Goal: Task Accomplishment & Management: Manage account settings

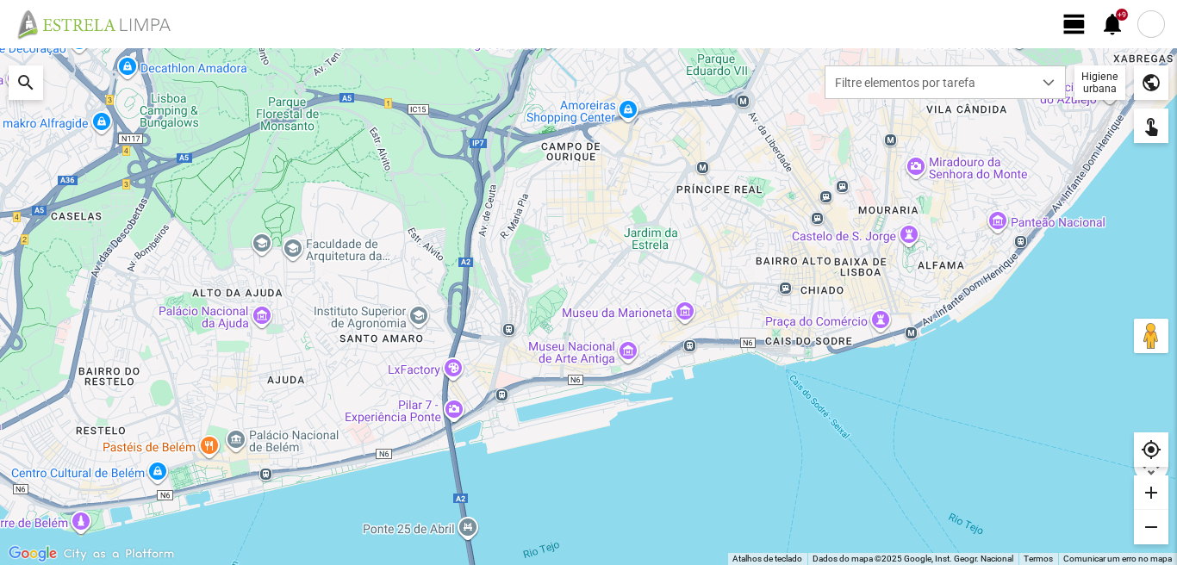
click at [1082, 21] on span "view_day" at bounding box center [1074, 24] width 26 height 26
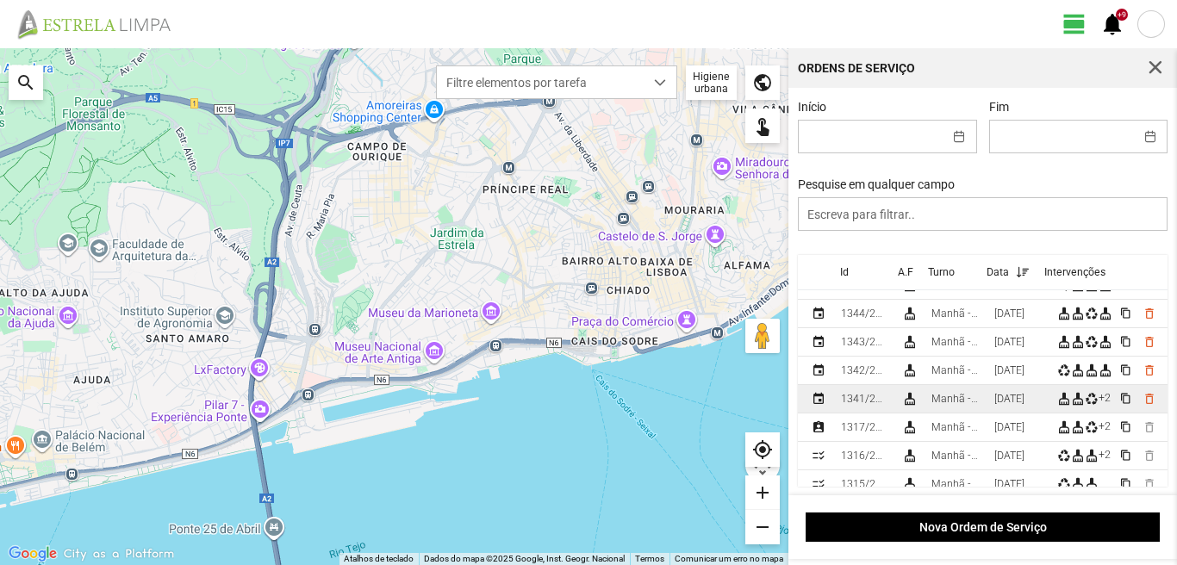
scroll to position [86, 0]
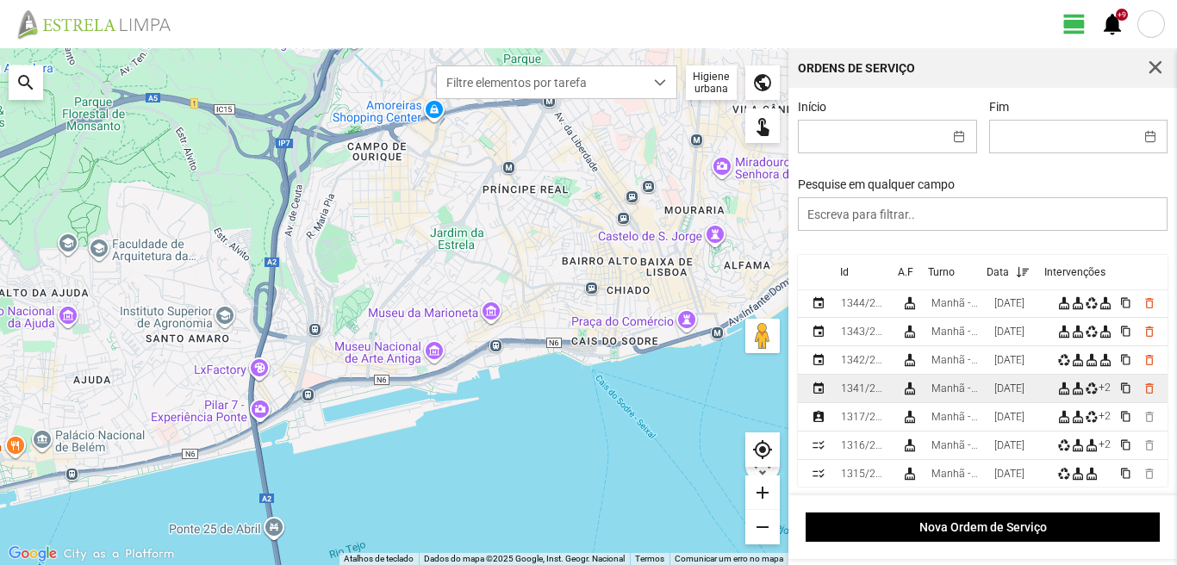
click at [998, 393] on td "[DATE]" at bounding box center [1018, 389] width 63 height 28
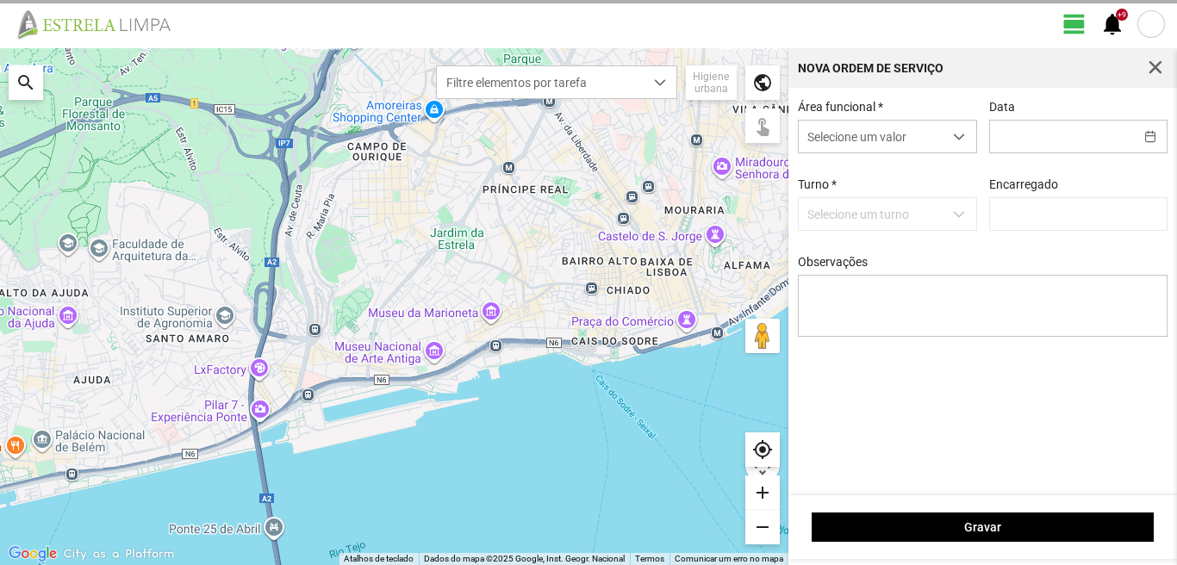
type input "[DATE]"
type input "[PERSON_NAME]"
type textarea "39-baixa 10-25-ferias ao serviço-6-17-22-36-44-45-47-49-50"
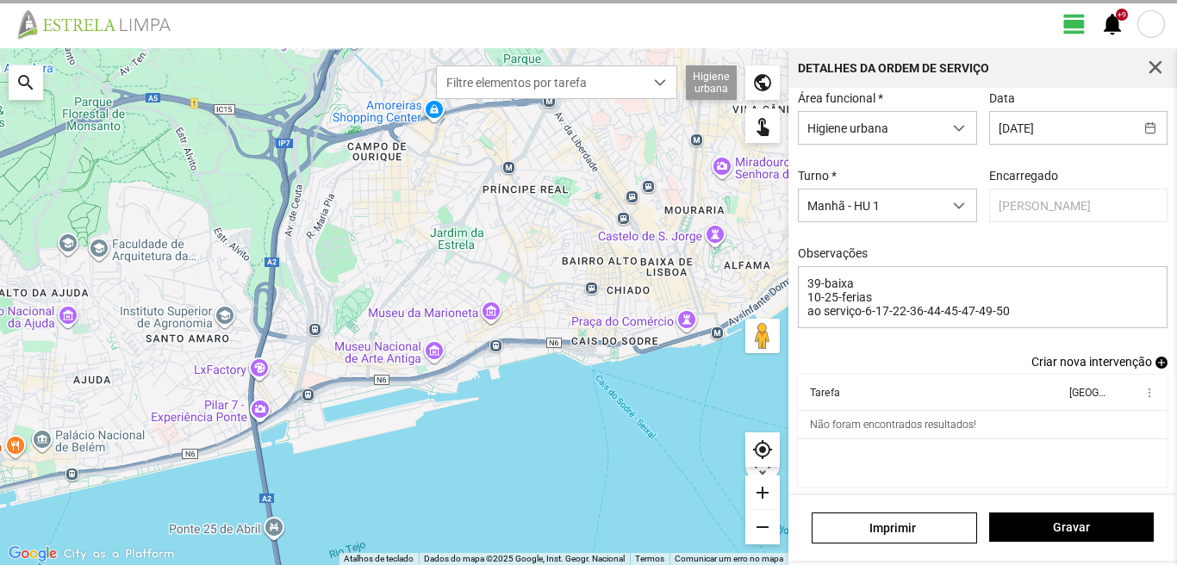
scroll to position [94, 0]
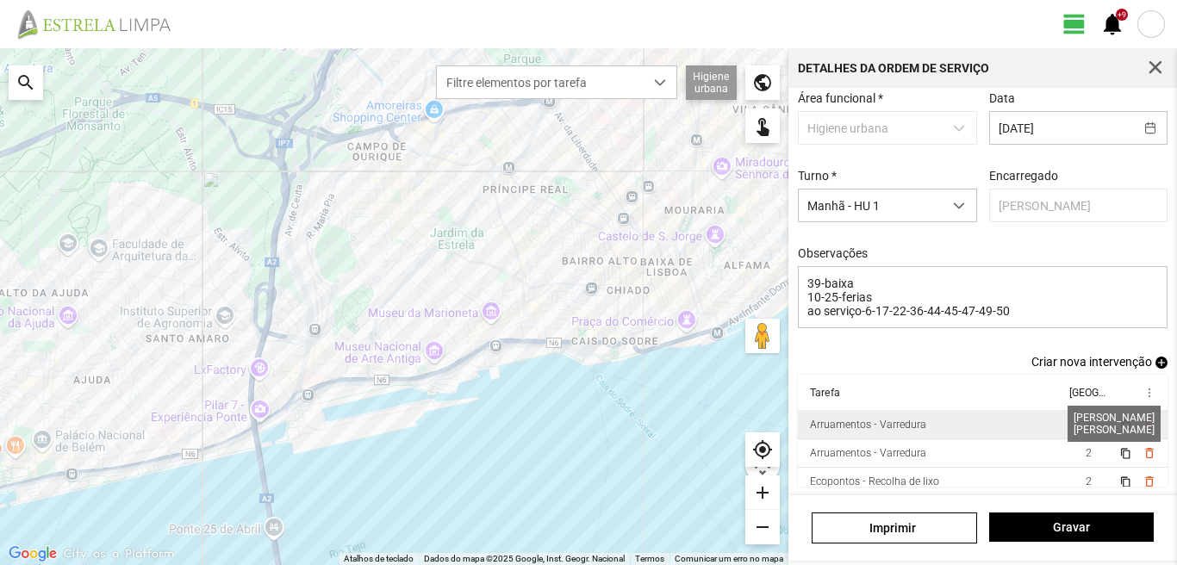
click at [1085, 422] on span "2" at bounding box center [1088, 425] width 6 height 12
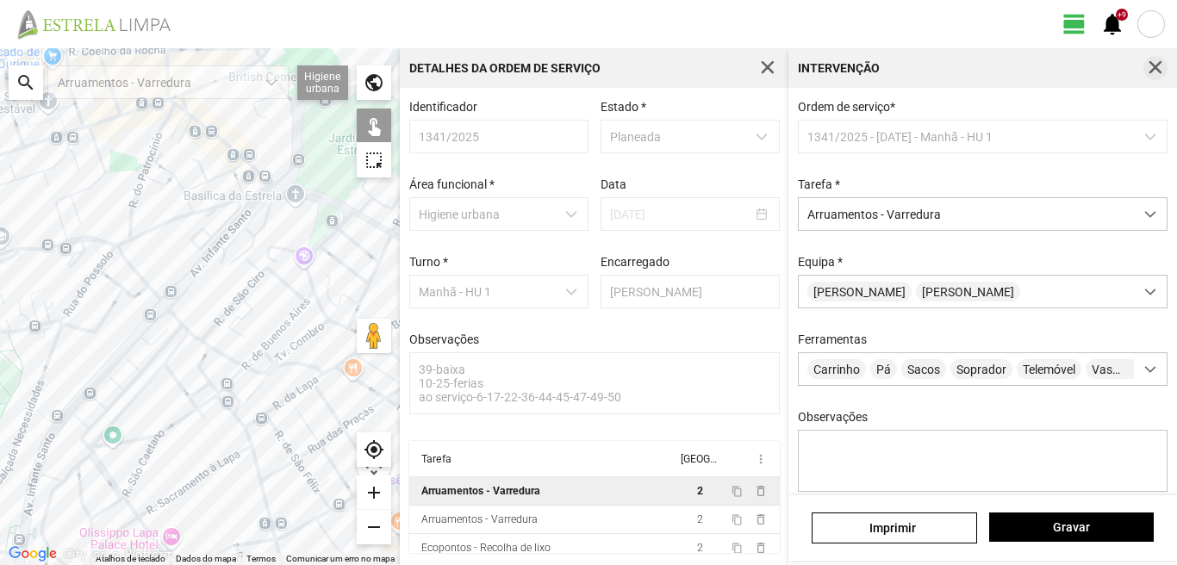
click at [1156, 59] on button "button" at bounding box center [1155, 68] width 24 height 24
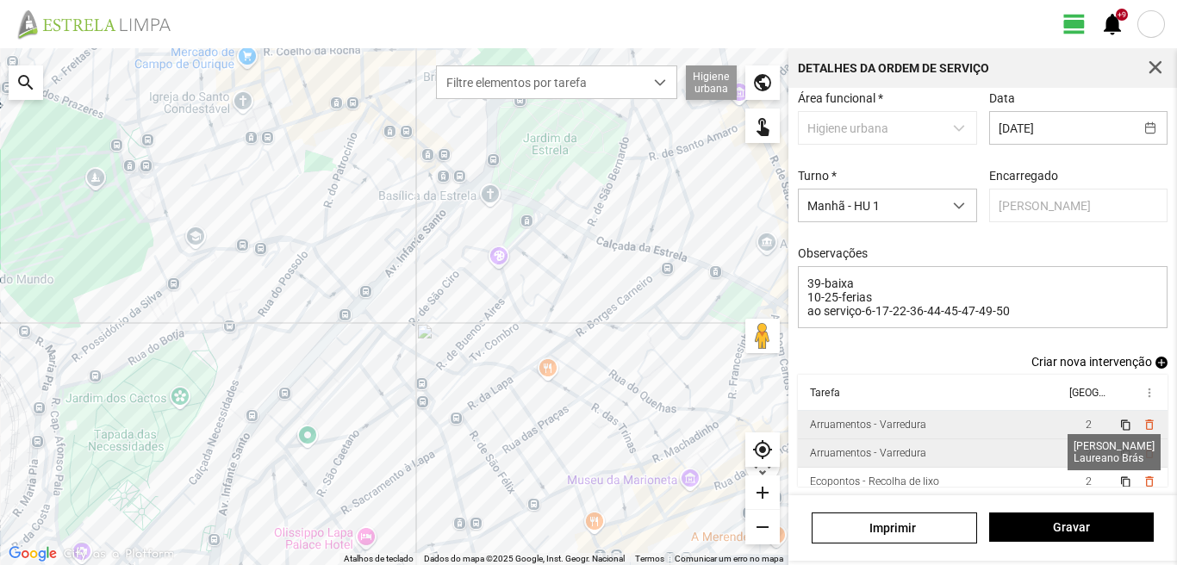
click at [1085, 452] on span "2" at bounding box center [1088, 453] width 6 height 12
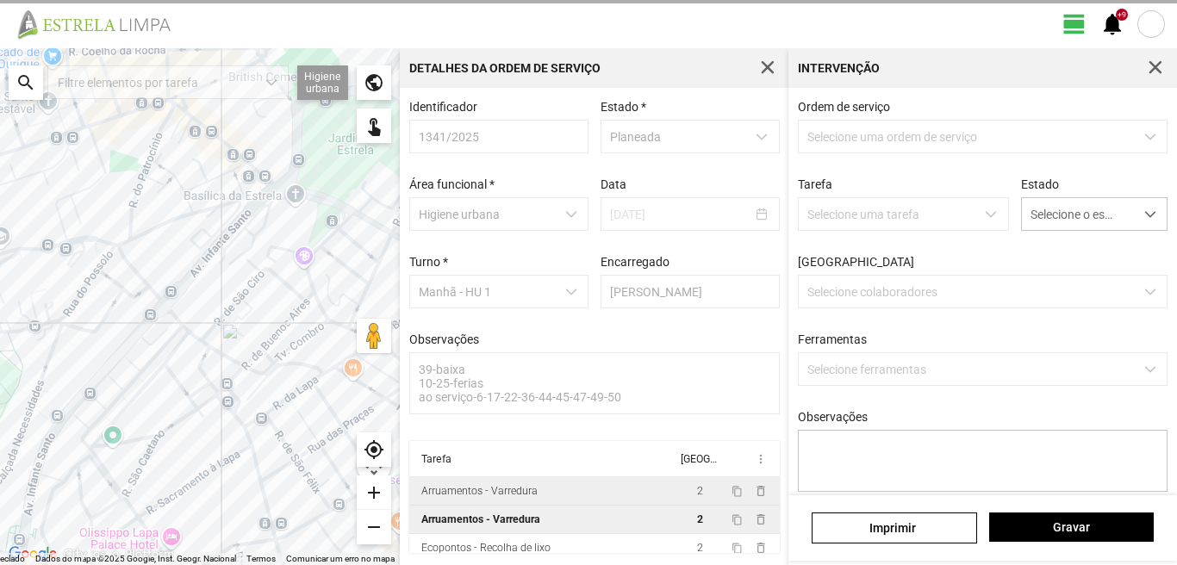
scroll to position [3, 0]
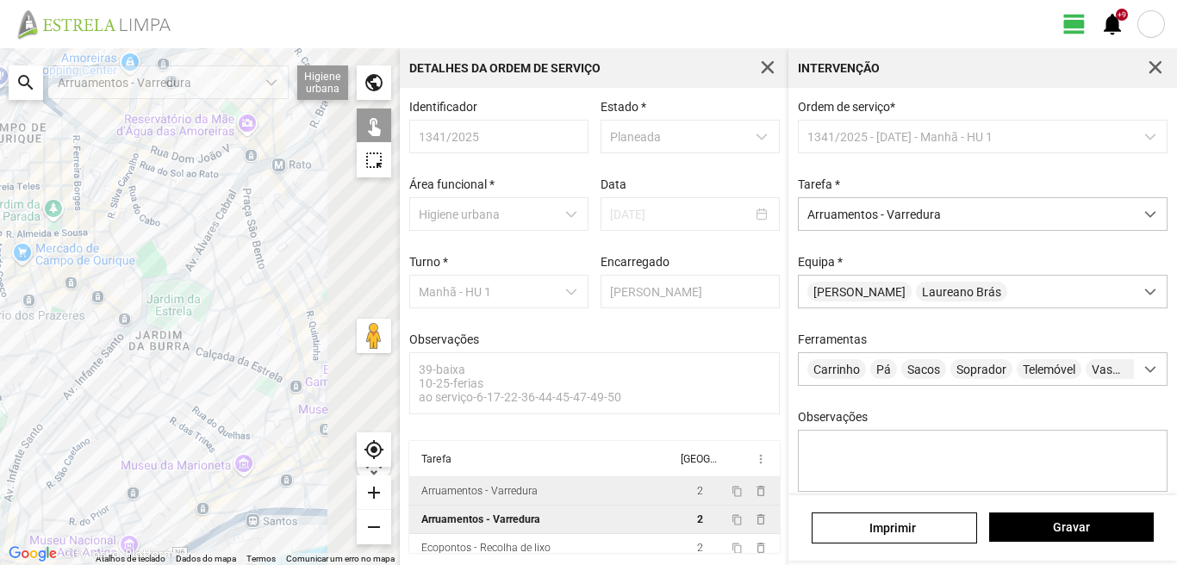
drag, startPoint x: 218, startPoint y: 328, endPoint x: 102, endPoint y: 379, distance: 126.9
click at [102, 382] on div at bounding box center [200, 306] width 400 height 517
click at [1153, 63] on span "button" at bounding box center [1155, 68] width 16 height 16
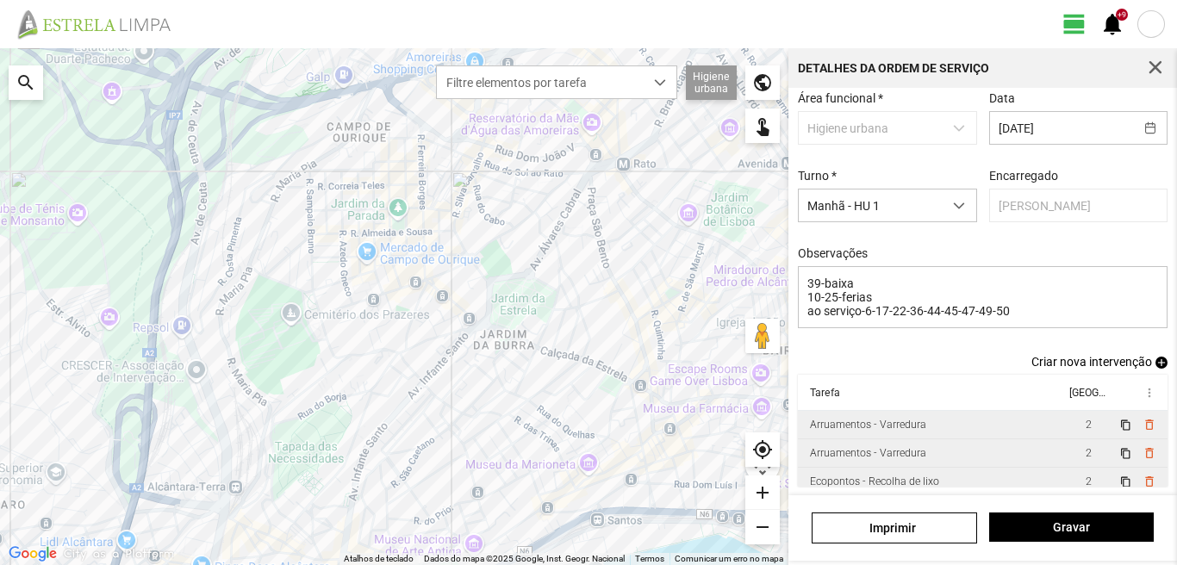
scroll to position [66, 0]
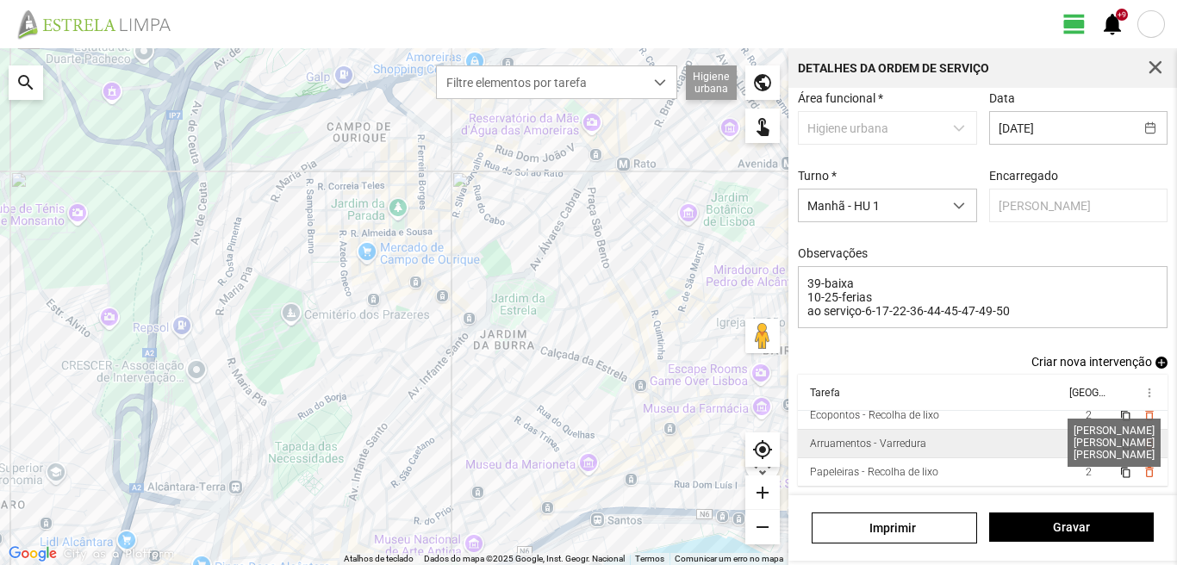
click at [1085, 440] on span "3" at bounding box center [1088, 444] width 6 height 12
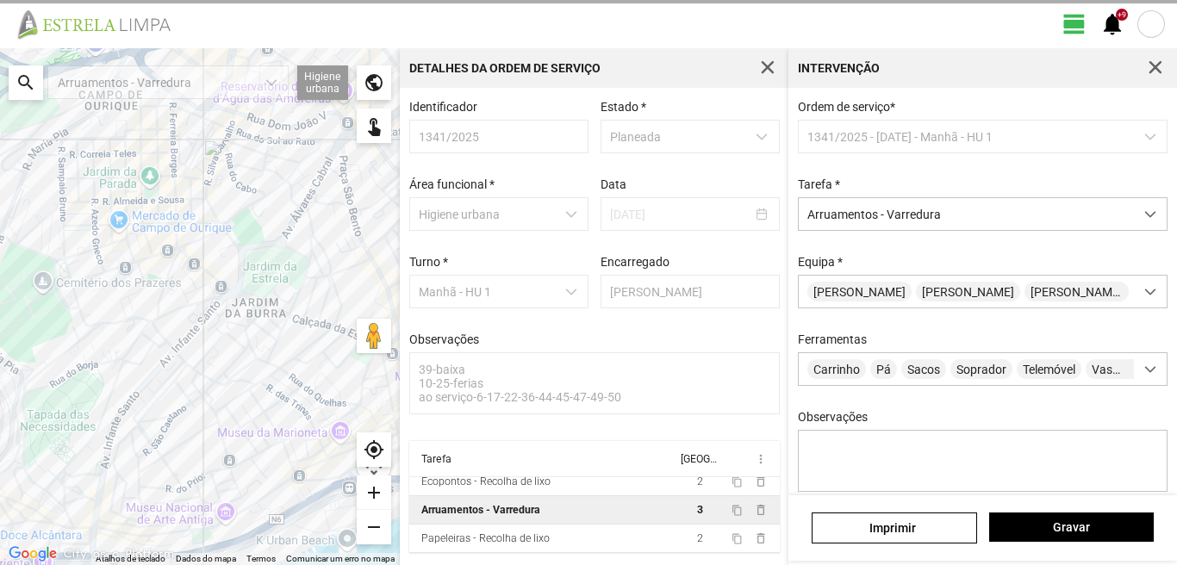
drag, startPoint x: 192, startPoint y: 412, endPoint x: 37, endPoint y: 336, distance: 172.6
click at [49, 340] on div at bounding box center [200, 306] width 400 height 517
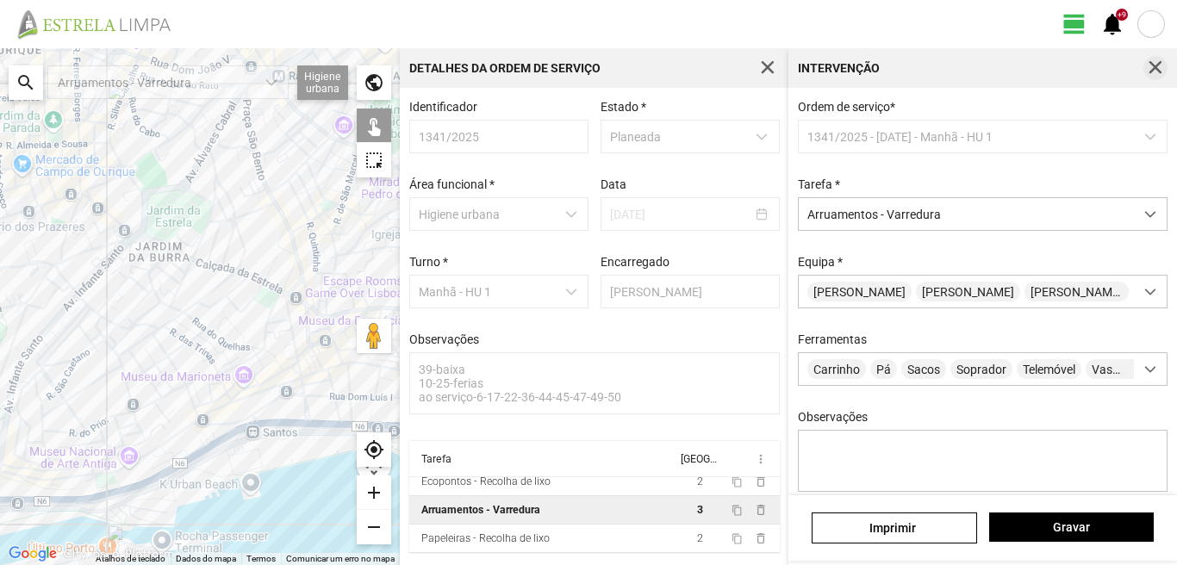
click at [1149, 65] on span "button" at bounding box center [1155, 68] width 16 height 16
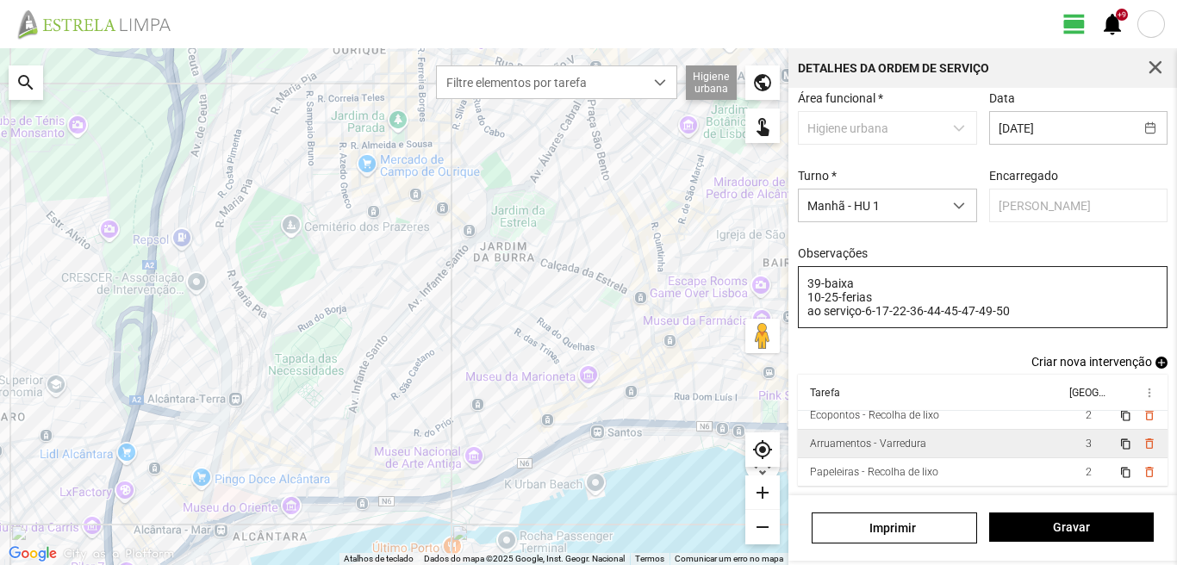
scroll to position [94, 0]
click at [1158, 64] on span "button" at bounding box center [1155, 68] width 16 height 16
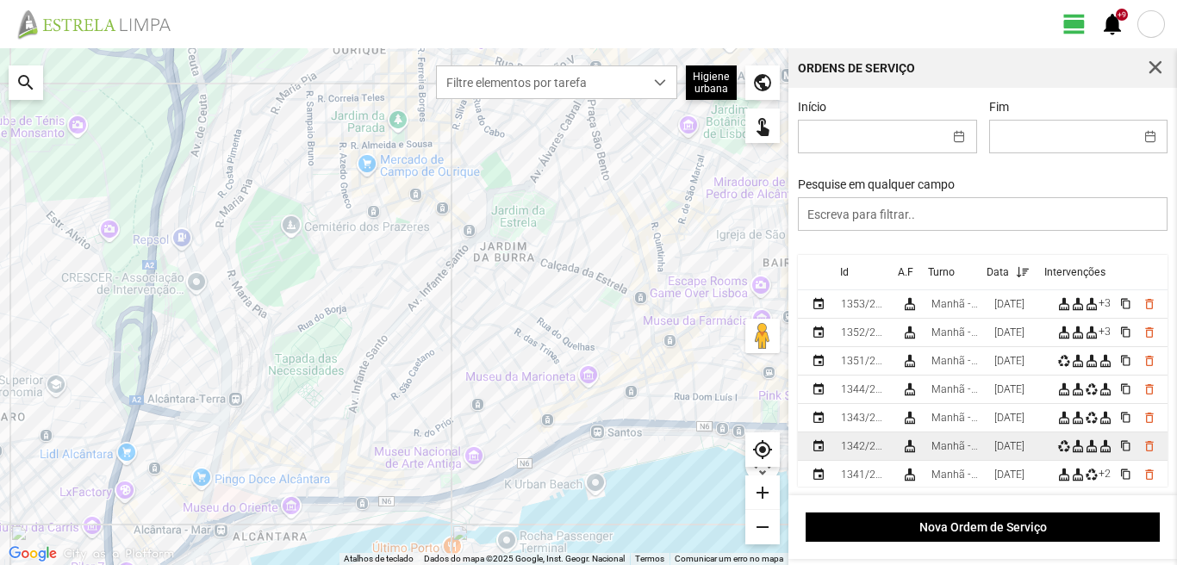
click at [980, 444] on div "Manhã - HU 1" at bounding box center [955, 446] width 49 height 12
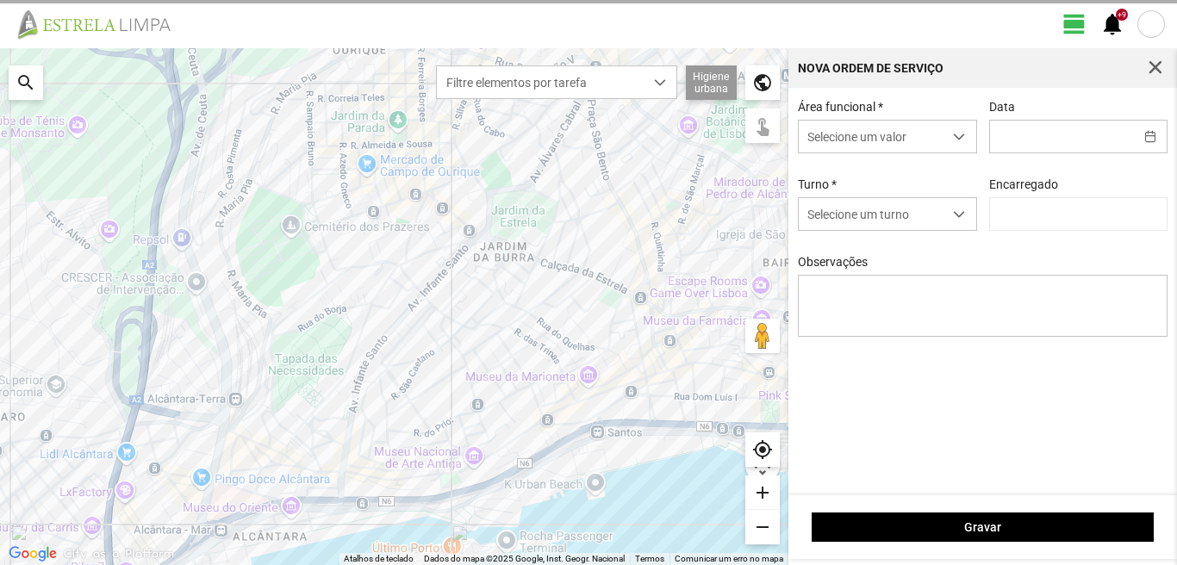
type input "[DATE]"
type textarea "39-baixa 10-25-ferias 6-47-50-descanso ao serviço-17-22-36-44-45-49-Eo38"
type input "[PERSON_NAME]"
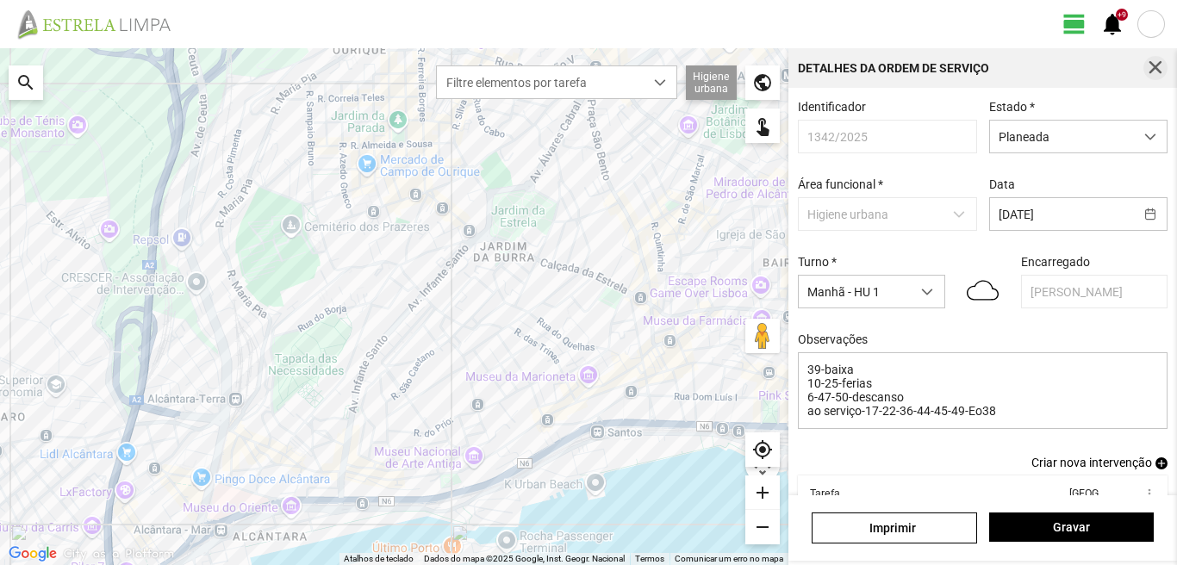
click at [1148, 62] on span "button" at bounding box center [1155, 68] width 16 height 16
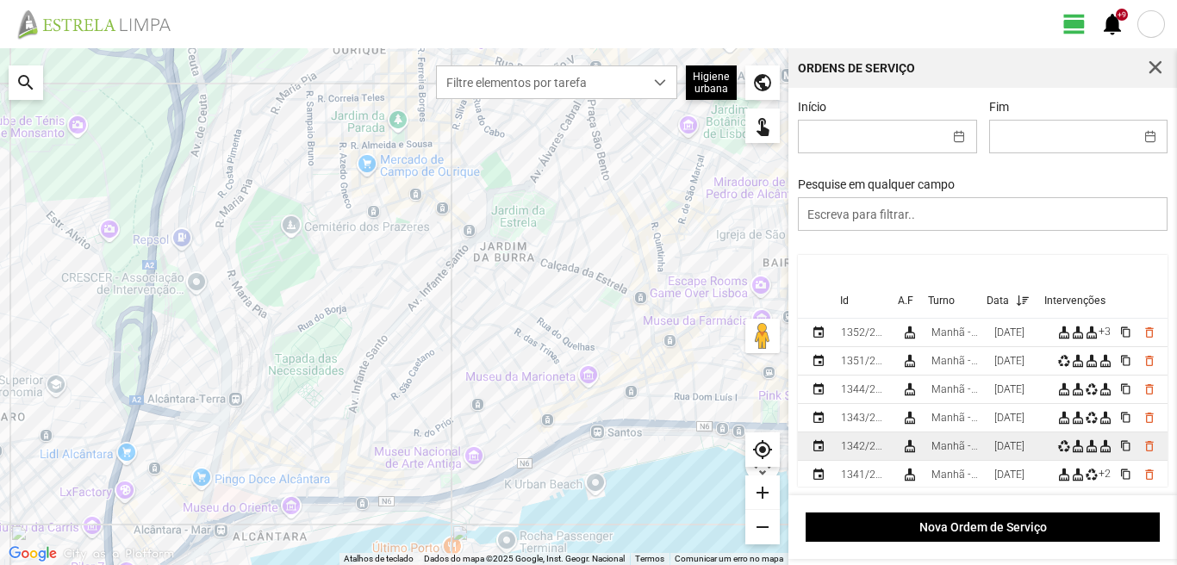
scroll to position [86, 0]
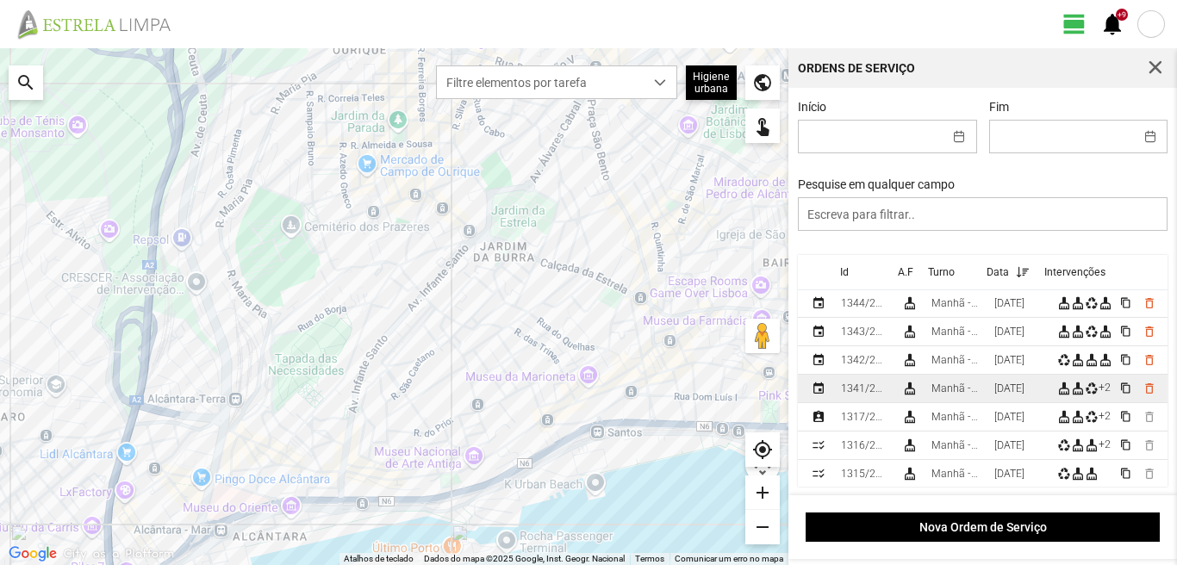
click at [978, 391] on div "Manhã - HU 1" at bounding box center [955, 388] width 49 height 12
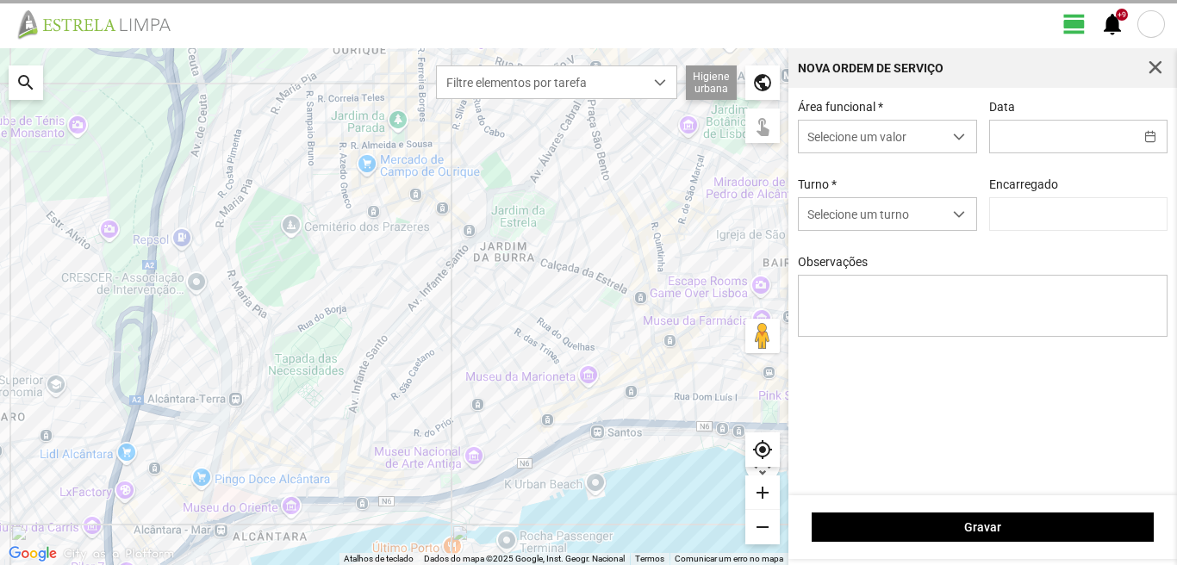
type input "[DATE]"
type input "[PERSON_NAME]"
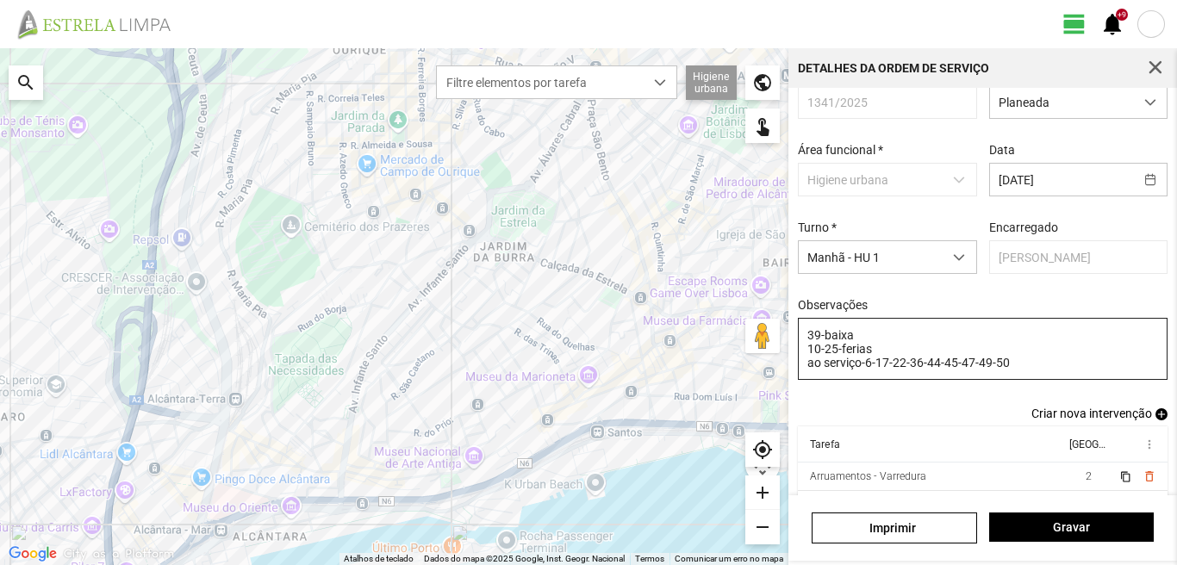
scroll to position [8, 0]
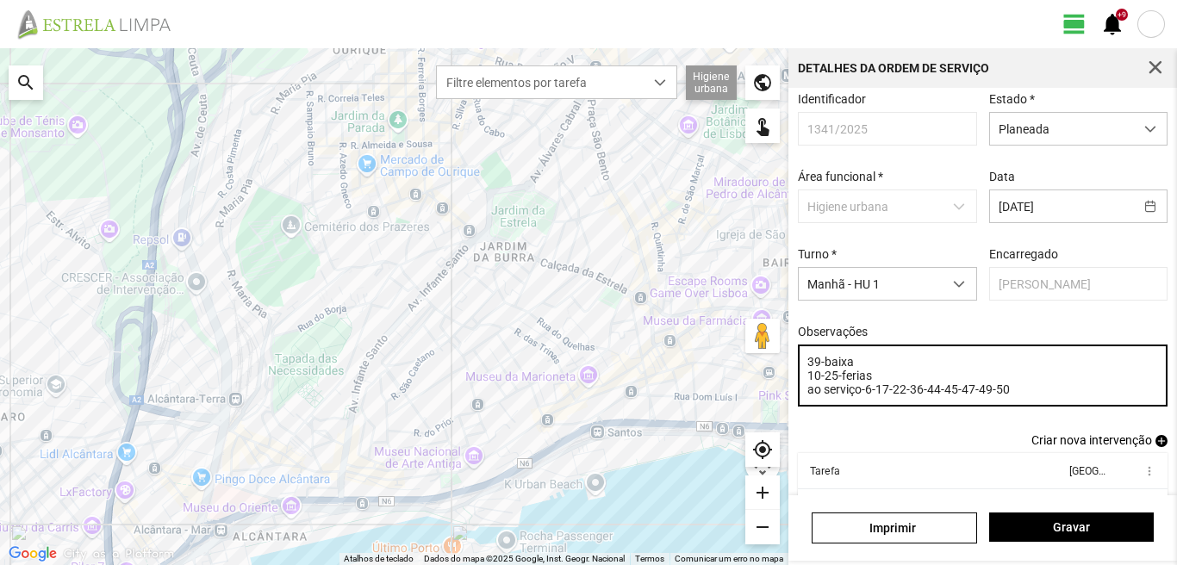
click at [1006, 398] on textarea "39-baixa 10-25-ferias ao serviço-6-17-22-36-44-45-47-49-50" at bounding box center [983, 376] width 370 height 62
type textarea "39-baixa 10-25-ferias ao serviço-6-17-22-36-44-45-47-49-50-Eo38"
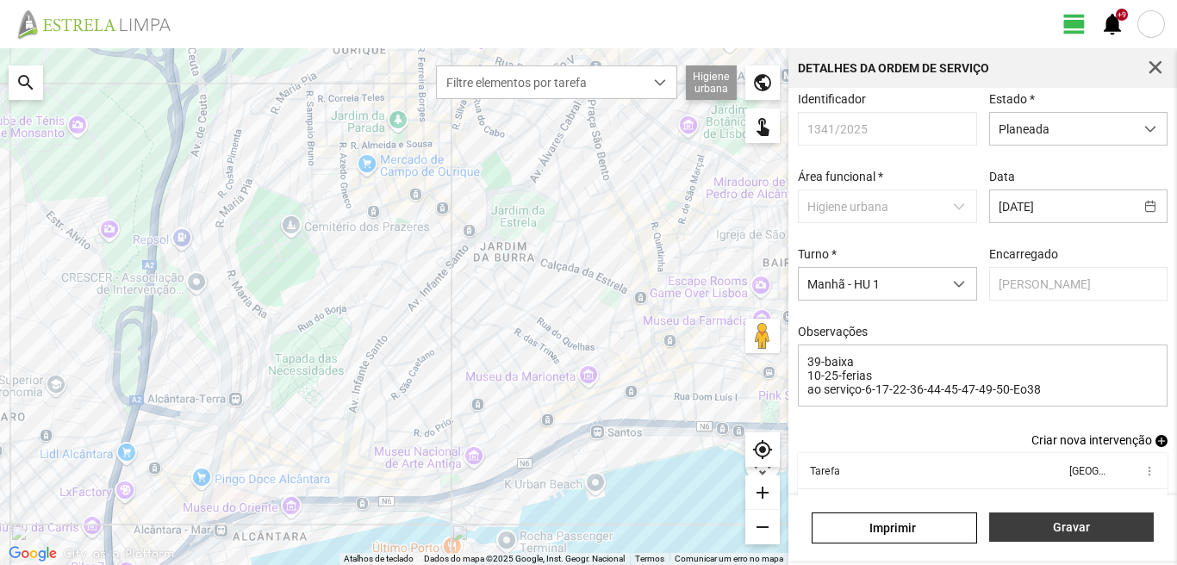
click at [1067, 521] on span "Gravar" at bounding box center [1070, 527] width 146 height 14
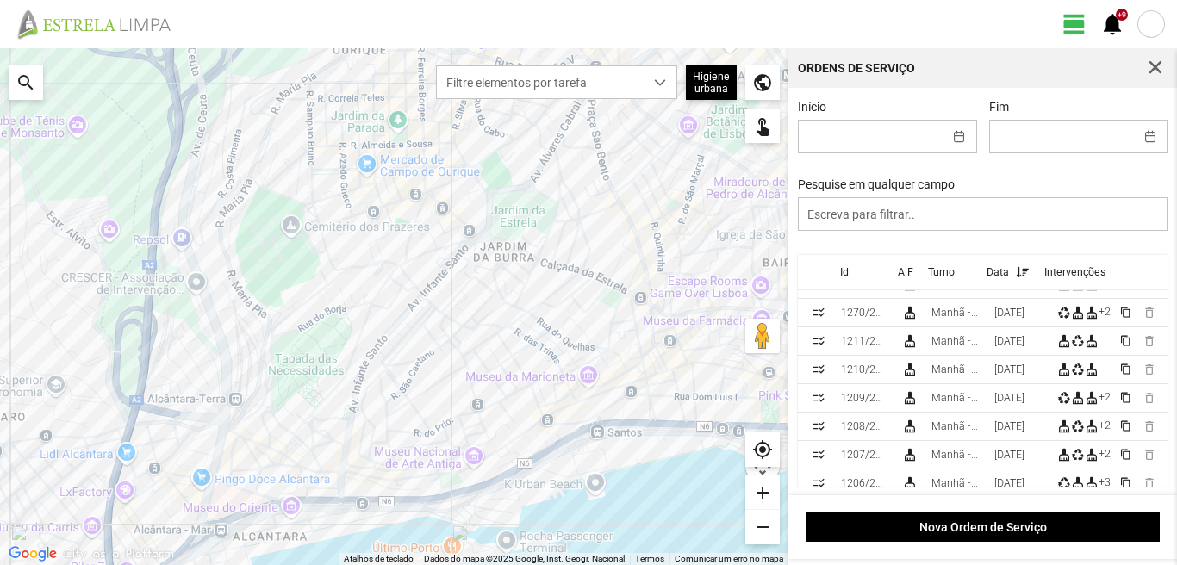
scroll to position [603, 0]
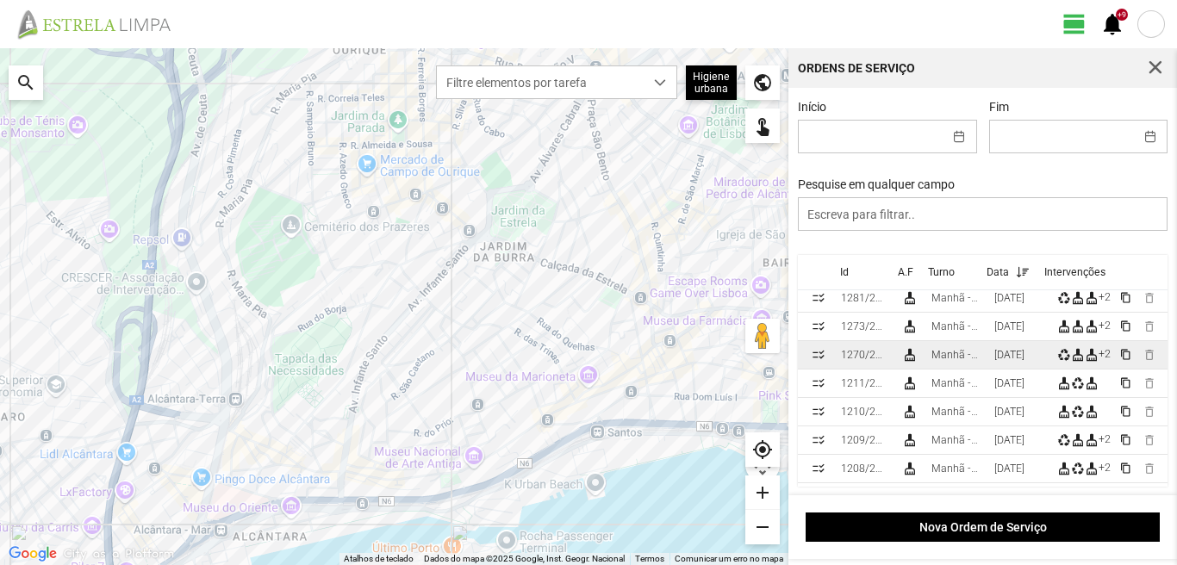
click at [1002, 358] on div "01/09/2025" at bounding box center [1009, 355] width 30 height 12
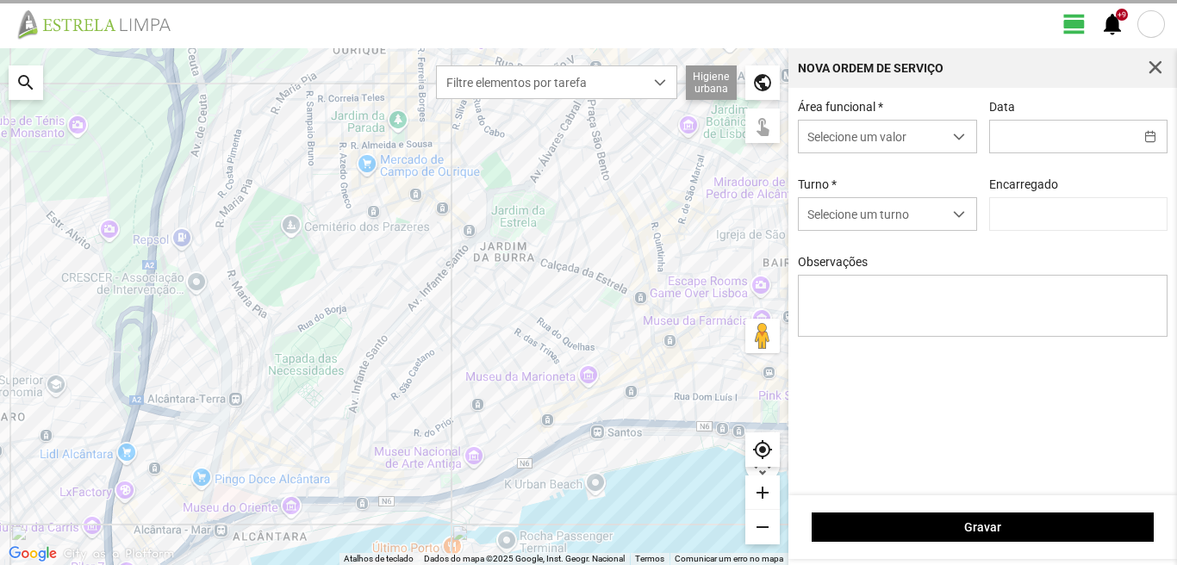
type input "[PERSON_NAME]"
type input "01/09/2025"
type textarea "10-44-50-descanso 17-47-ferias 39-falta ao serviço-6-22-25-36-45-49"
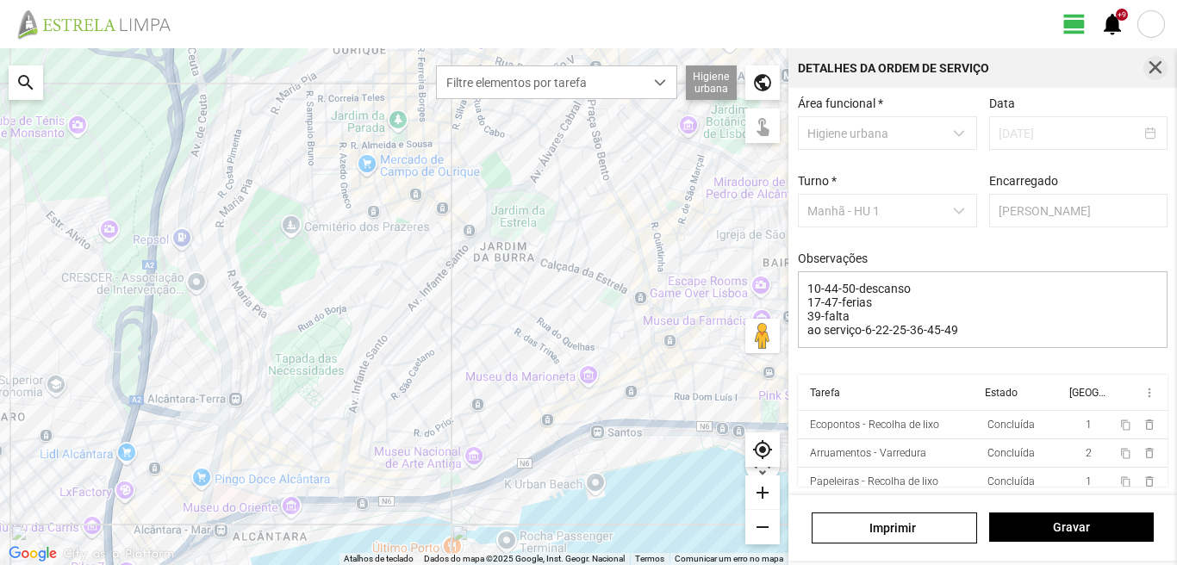
click at [1151, 68] on span "button" at bounding box center [1155, 68] width 16 height 16
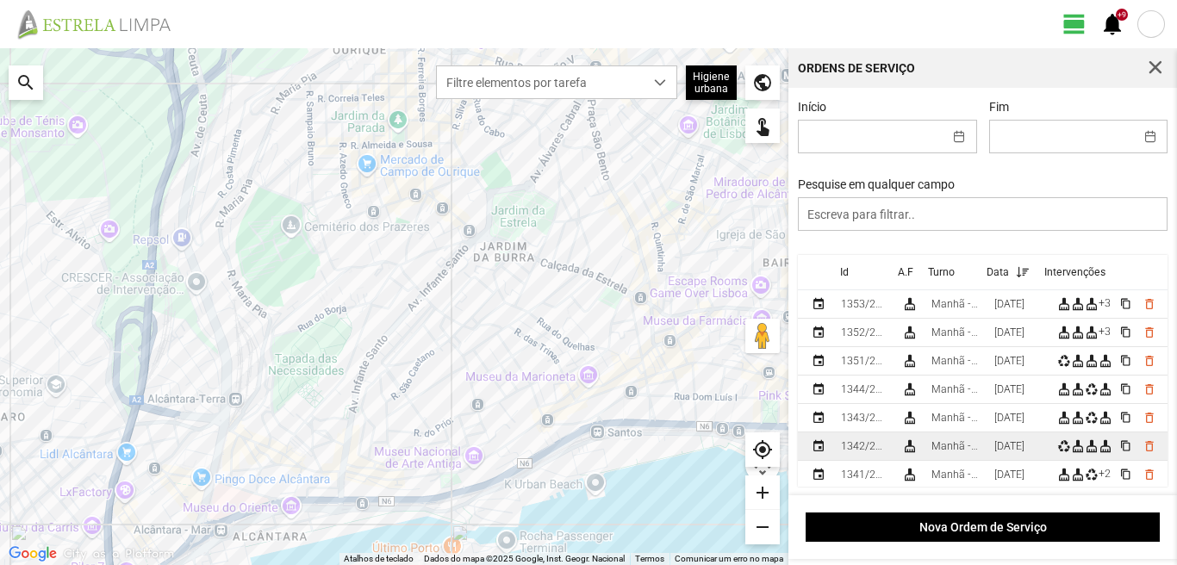
click at [1005, 447] on div "[DATE]" at bounding box center [1009, 446] width 30 height 12
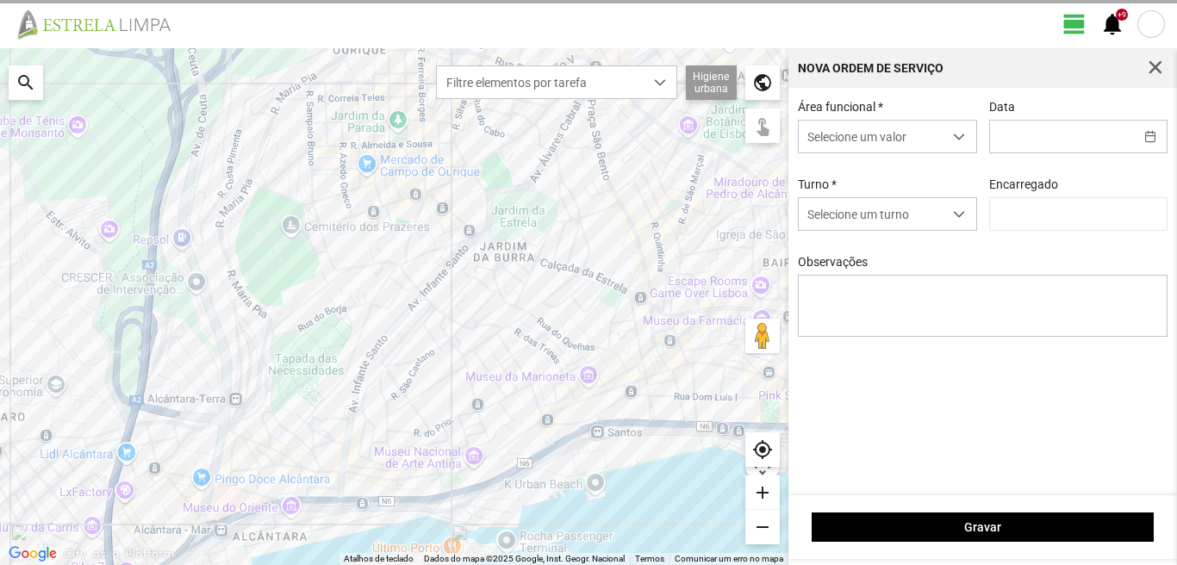
type input "[PERSON_NAME]"
type input "[DATE]"
type textarea "39-baixa 10-25-ferias 6-47-50-descanso ao serviço-17-22-36-44-45-49-Eo38"
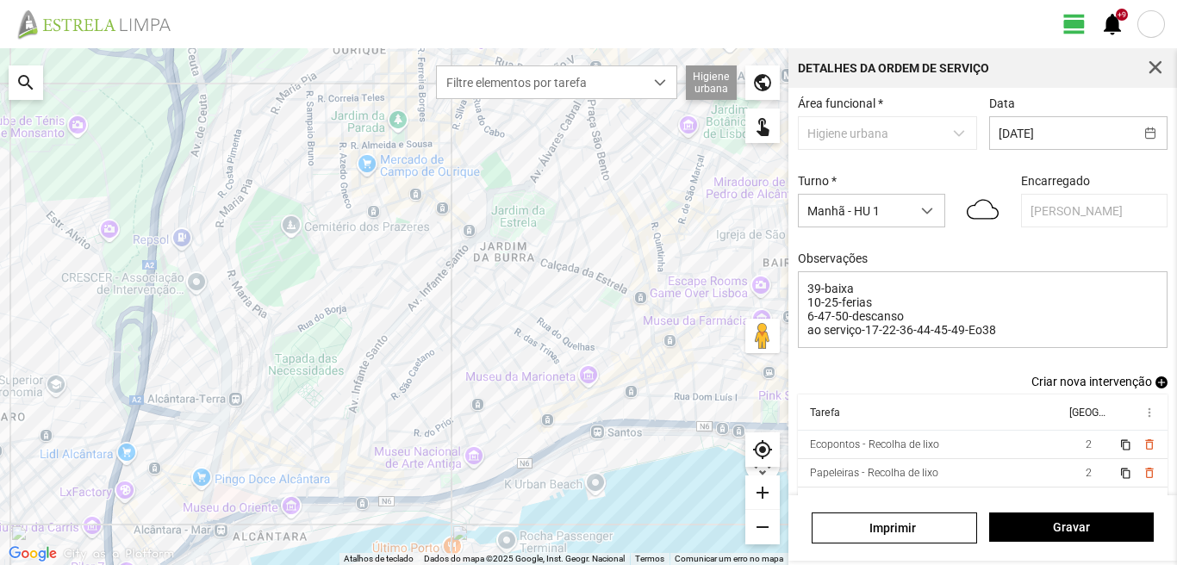
scroll to position [109, 0]
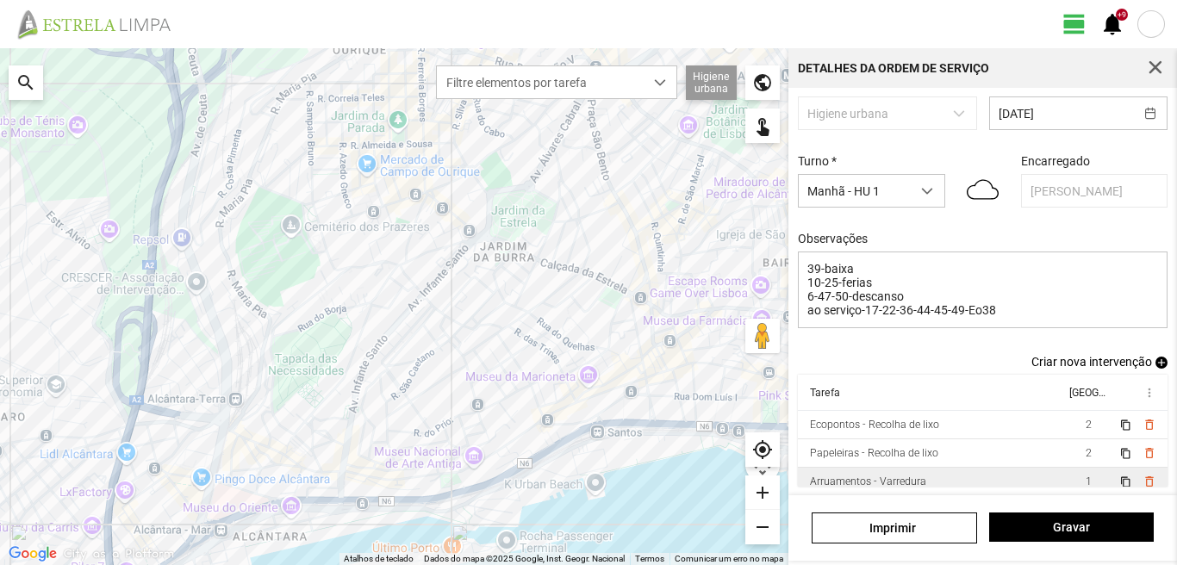
click at [1064, 477] on td "1" at bounding box center [1088, 482] width 48 height 28
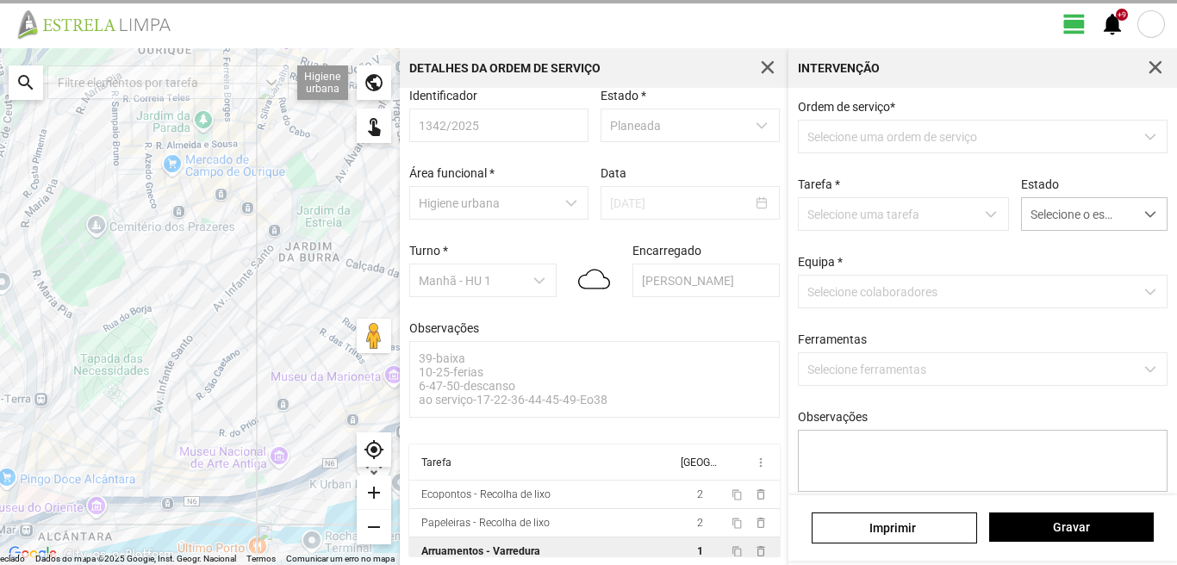
scroll to position [18, 0]
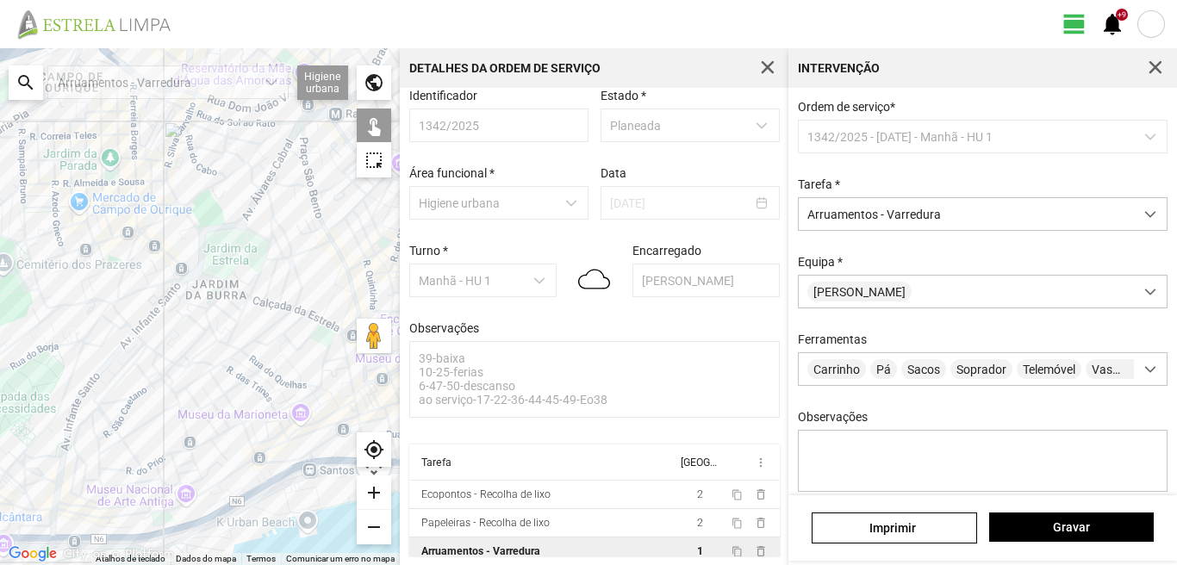
drag, startPoint x: 201, startPoint y: 354, endPoint x: 108, endPoint y: 397, distance: 102.5
click at [108, 397] on div at bounding box center [200, 306] width 400 height 517
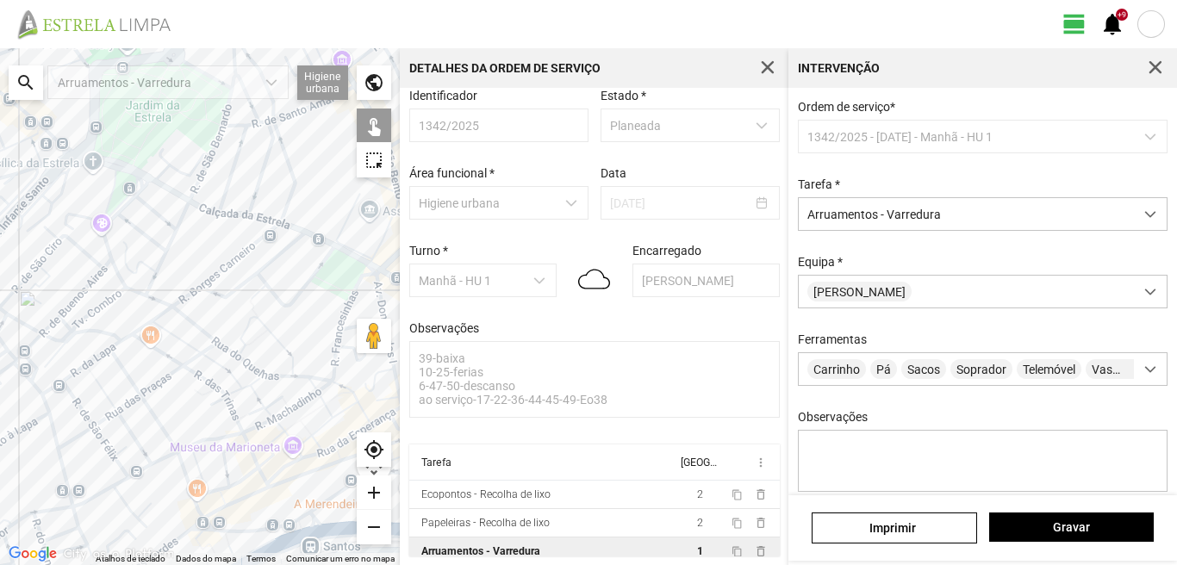
drag, startPoint x: 290, startPoint y: 386, endPoint x: 244, endPoint y: 357, distance: 55.0
click at [245, 357] on div at bounding box center [200, 306] width 400 height 517
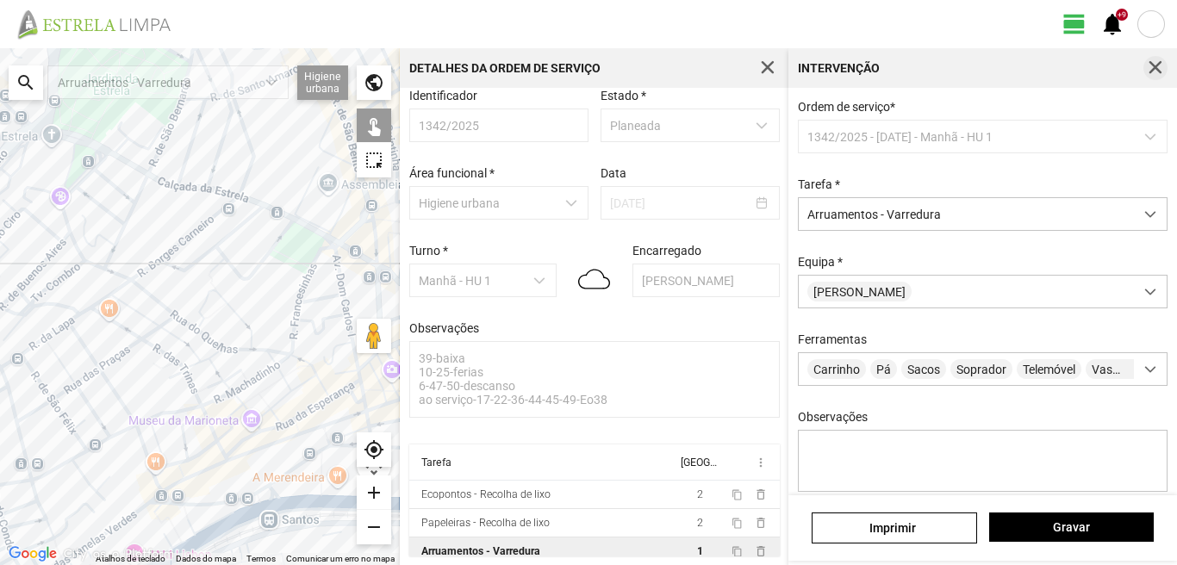
click at [1148, 63] on span "button" at bounding box center [1155, 68] width 16 height 16
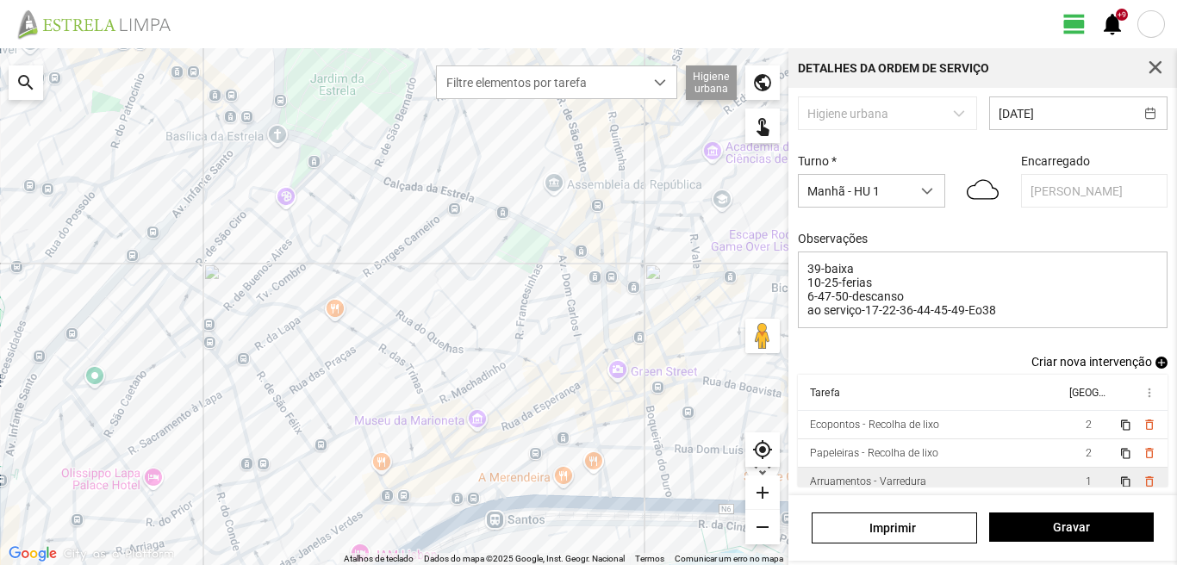
scroll to position [38, 0]
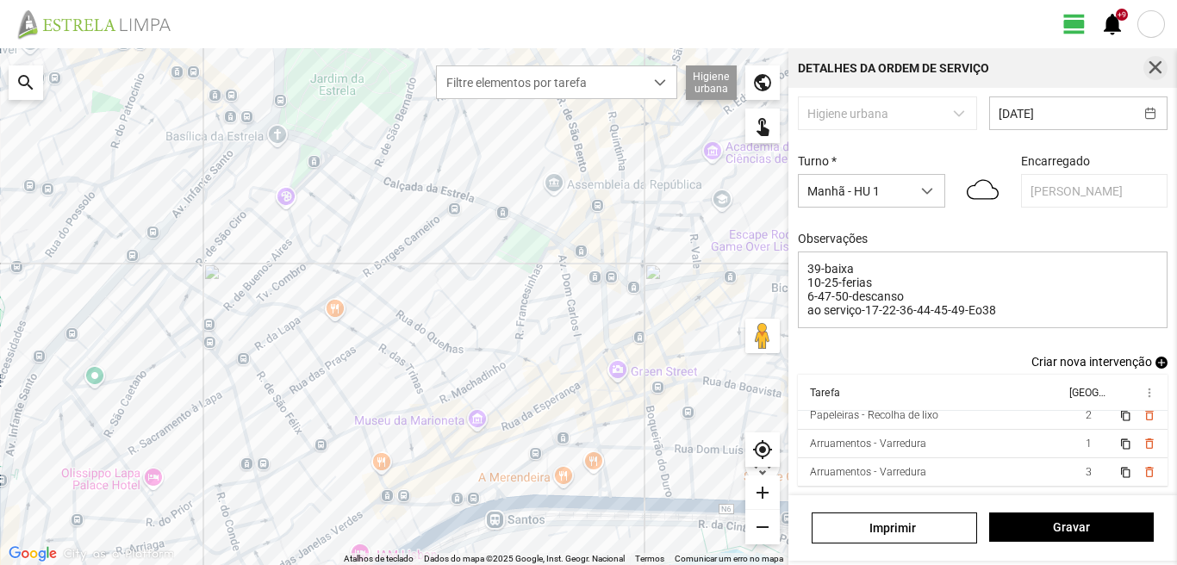
click at [1154, 58] on button "button" at bounding box center [1155, 68] width 24 height 24
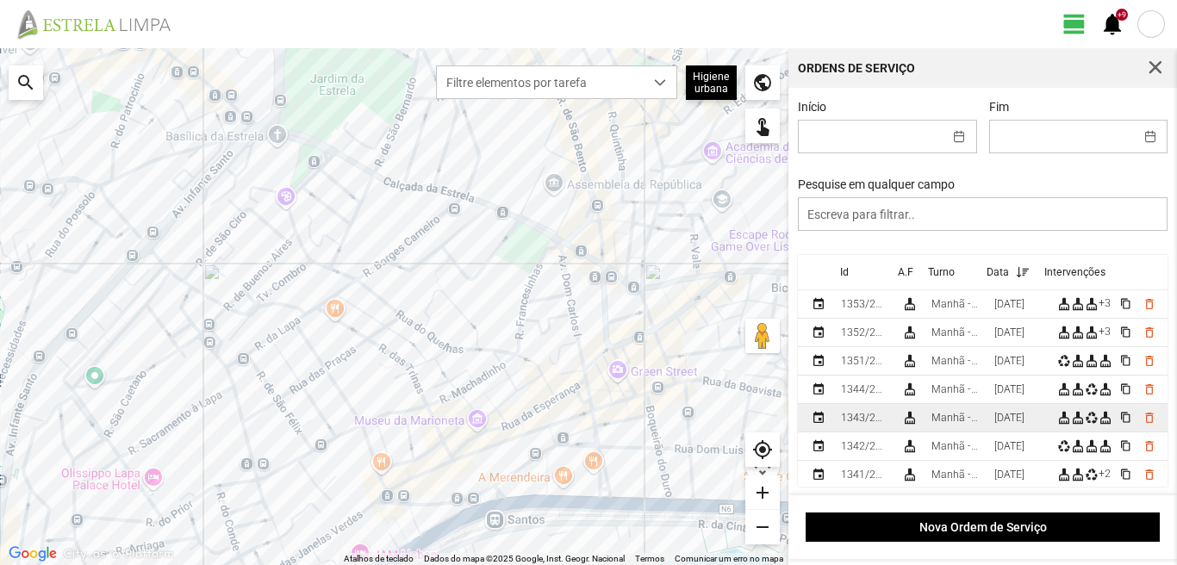
click at [1022, 422] on div "[DATE]" at bounding box center [1009, 418] width 30 height 12
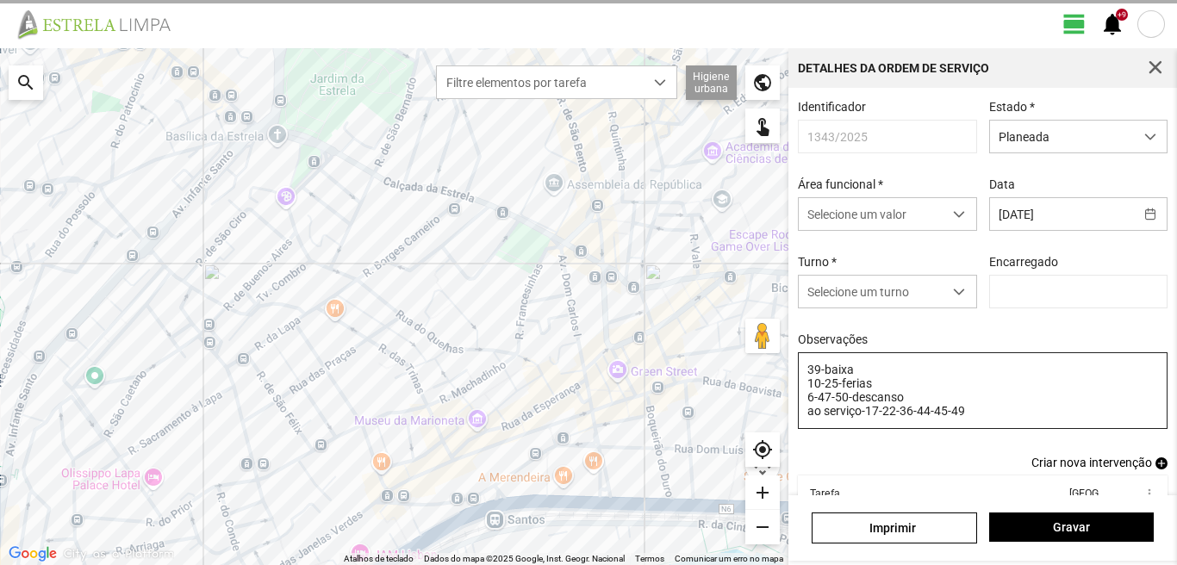
type input "[PERSON_NAME]"
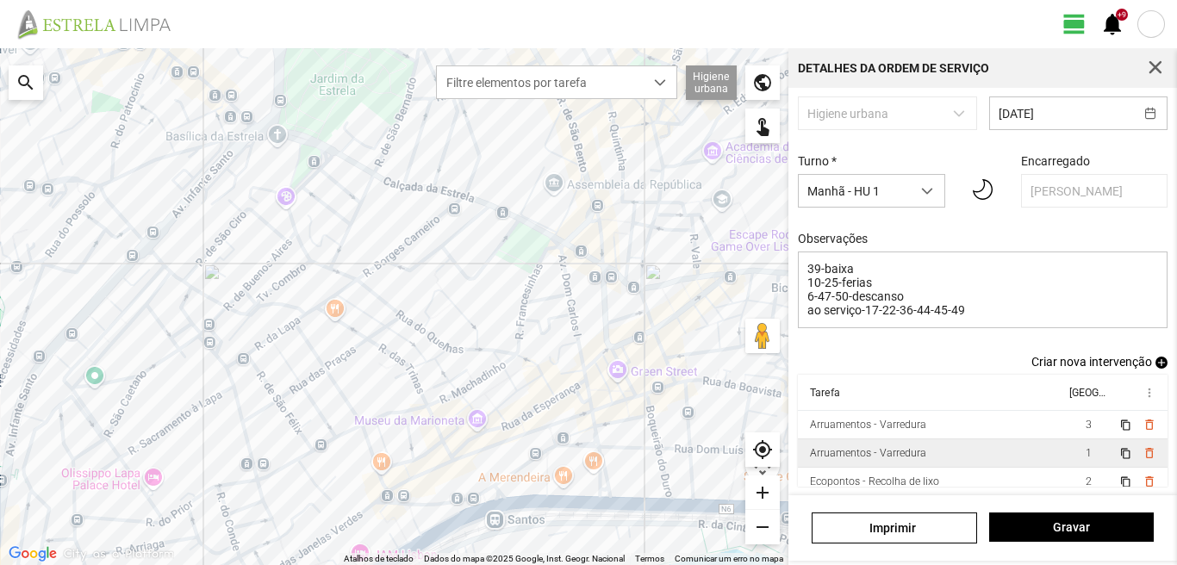
scroll to position [109, 0]
click at [1085, 448] on span "1" at bounding box center [1088, 453] width 6 height 12
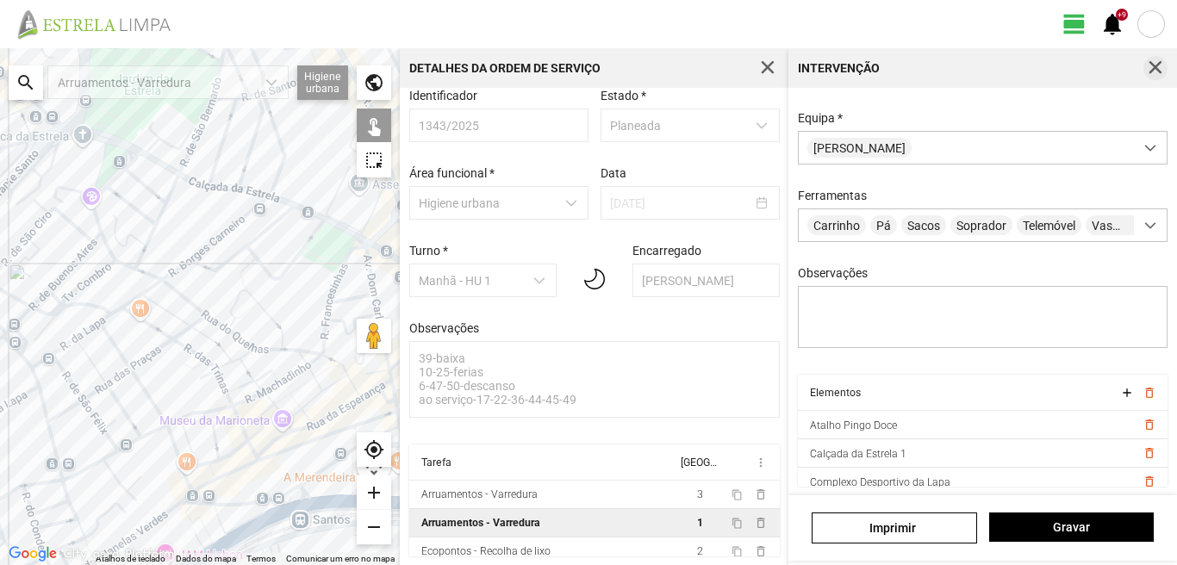
click at [1162, 59] on button "button" at bounding box center [1155, 68] width 24 height 24
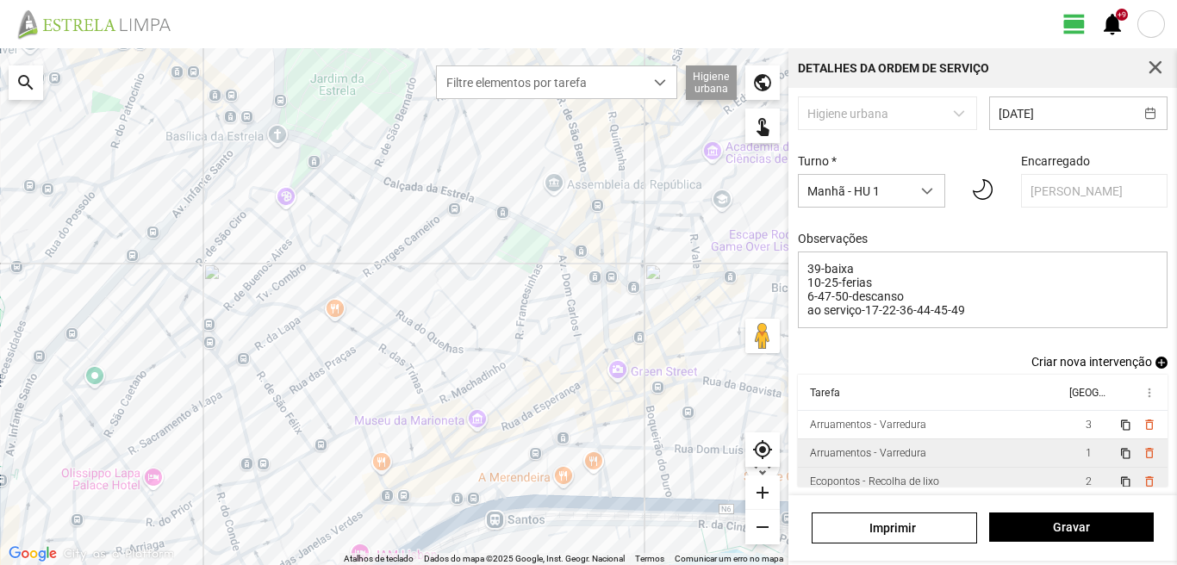
scroll to position [38, 0]
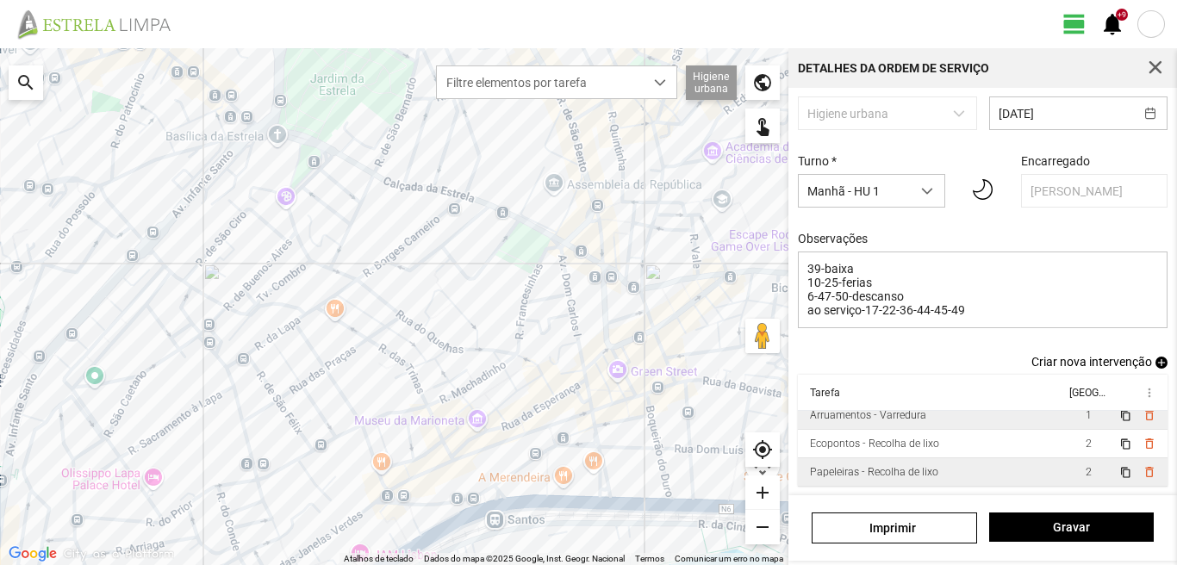
click at [1064, 461] on td "2" at bounding box center [1088, 472] width 48 height 28
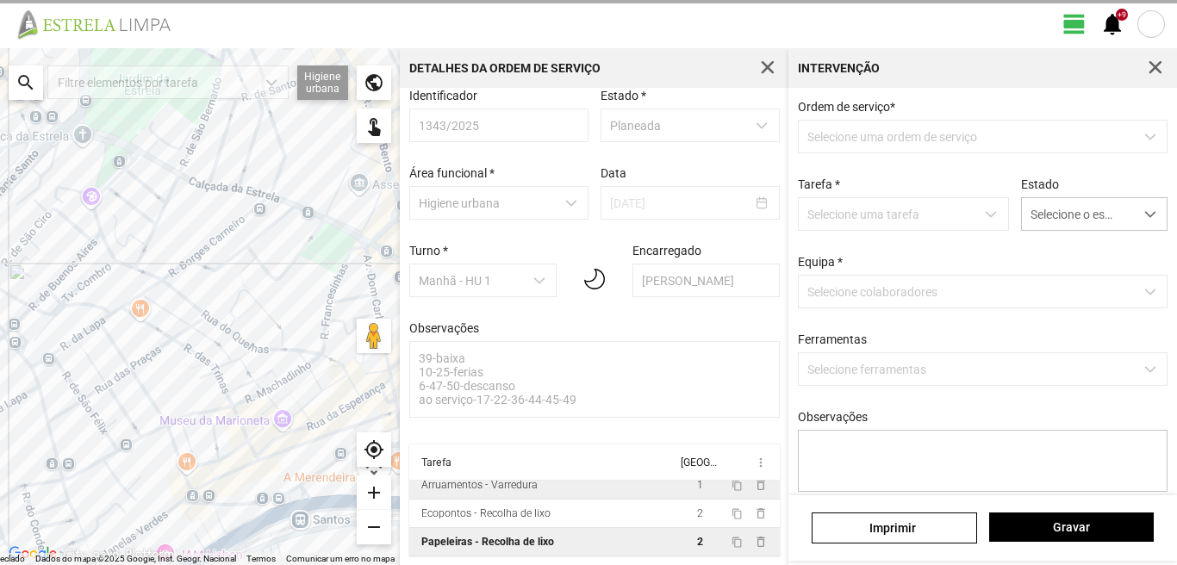
scroll to position [18, 0]
type textarea "tarefa atribuida por DT Mariana"
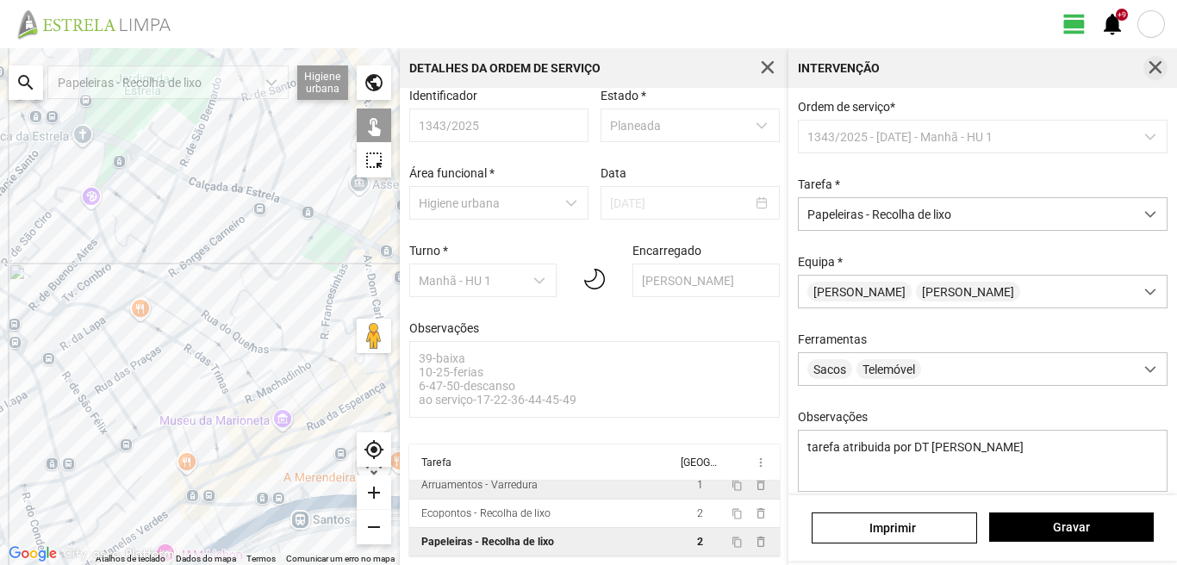
click at [1160, 65] on span "button" at bounding box center [1155, 68] width 16 height 16
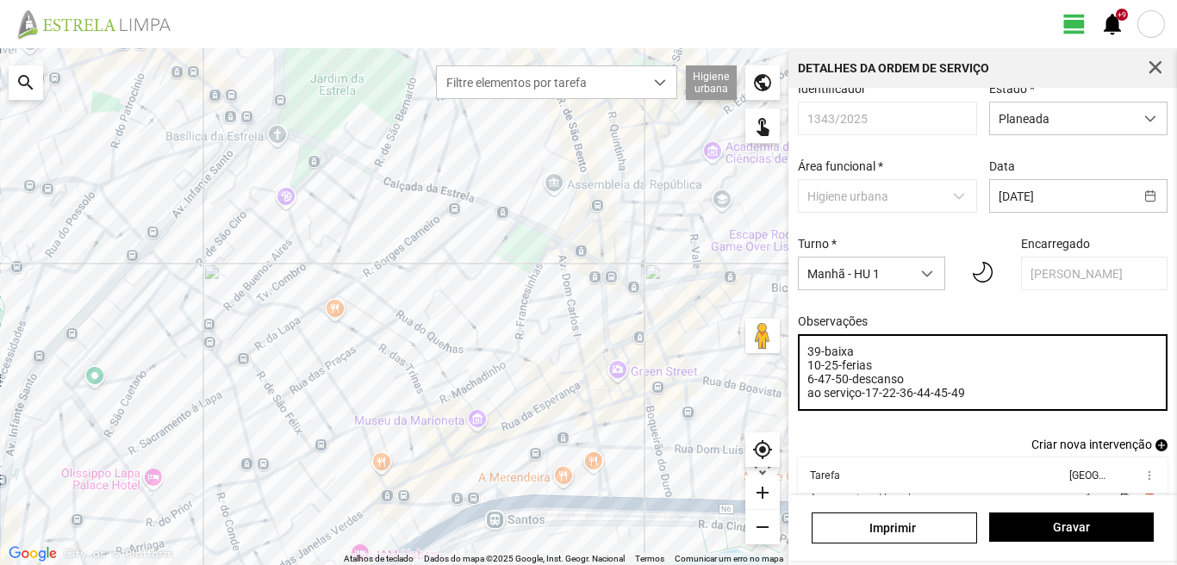
click at [965, 401] on textarea "39-baixa 10-25-ferias 6-47-50-descanso ao serviço-17-22-36-44-45-49" at bounding box center [983, 372] width 370 height 77
type textarea "39-baixa 10-25-ferias 6-47-50-descanso ao serviço-17-22-36-44-45-49-Eo38"
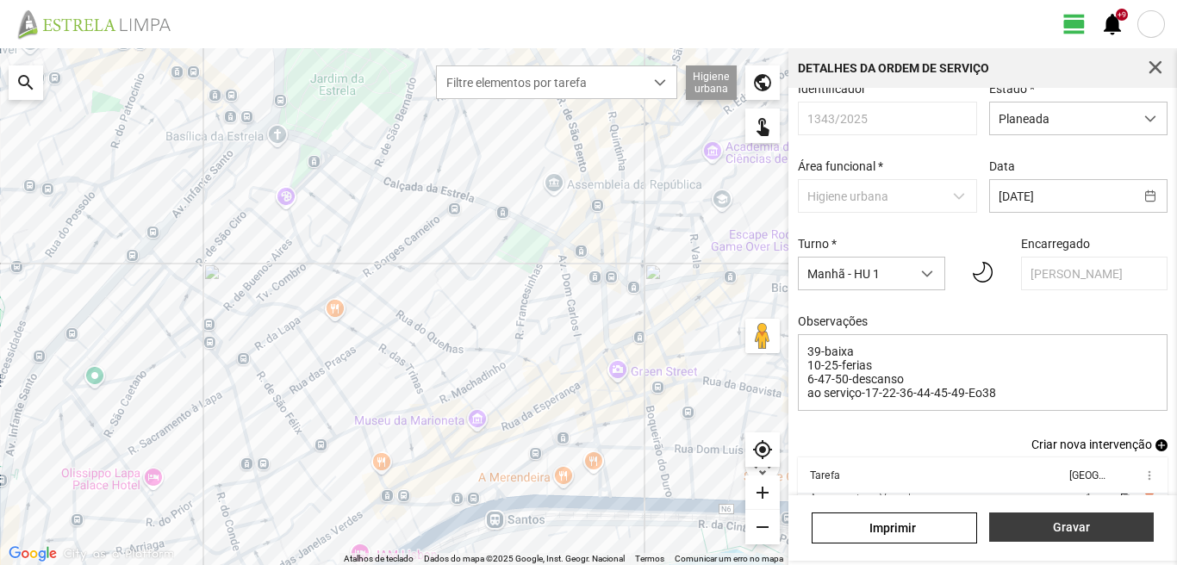
click at [1099, 528] on span "Gravar" at bounding box center [1070, 527] width 146 height 14
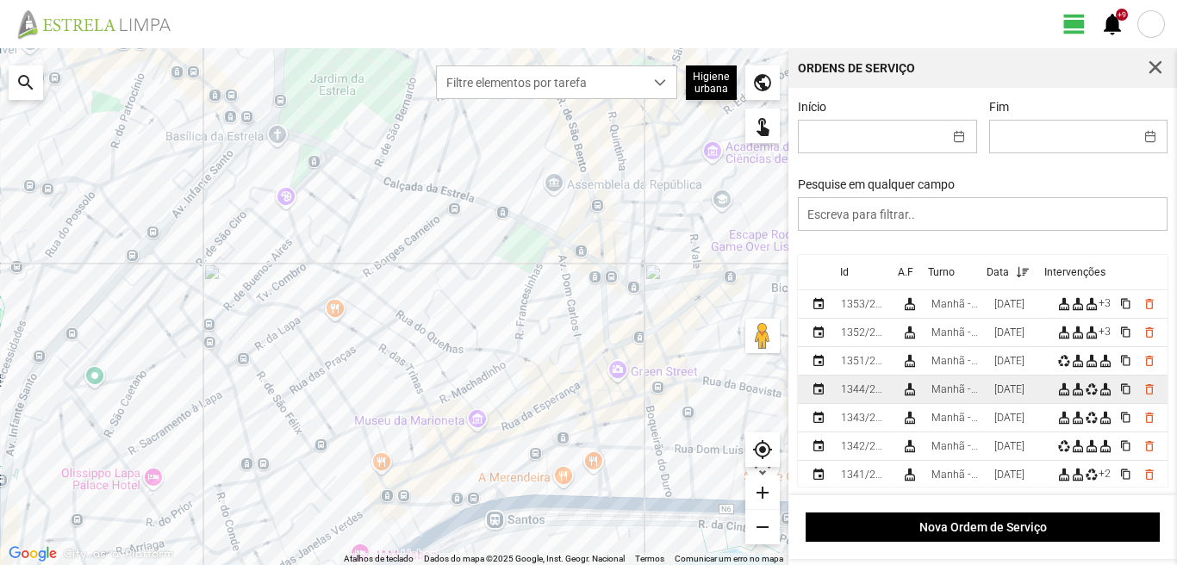
click at [1003, 395] on div "[DATE]" at bounding box center [1009, 389] width 30 height 12
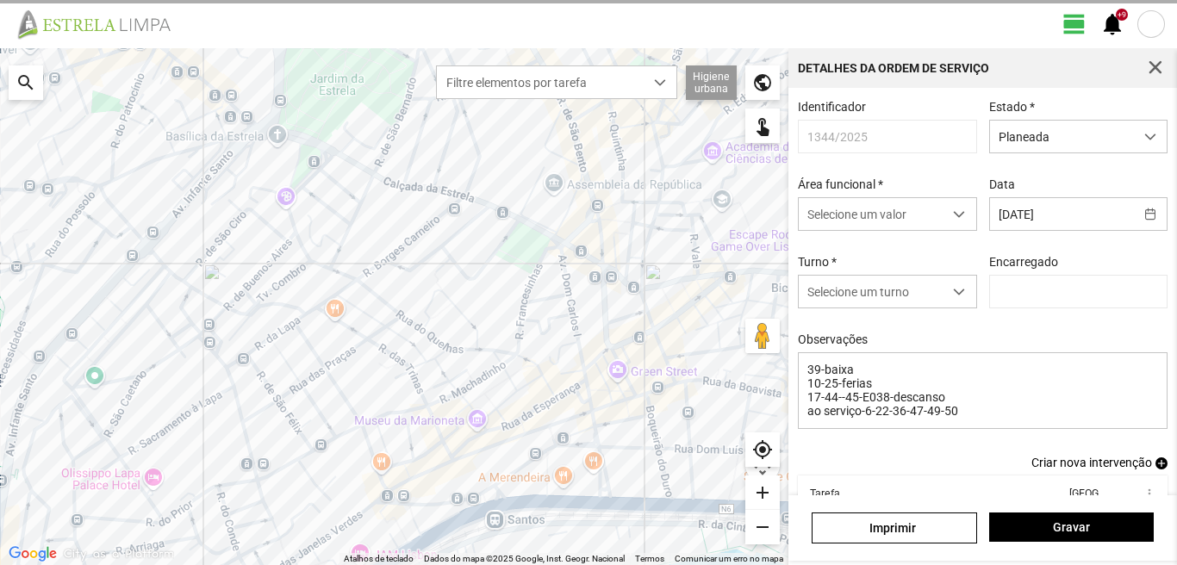
type input "[PERSON_NAME]"
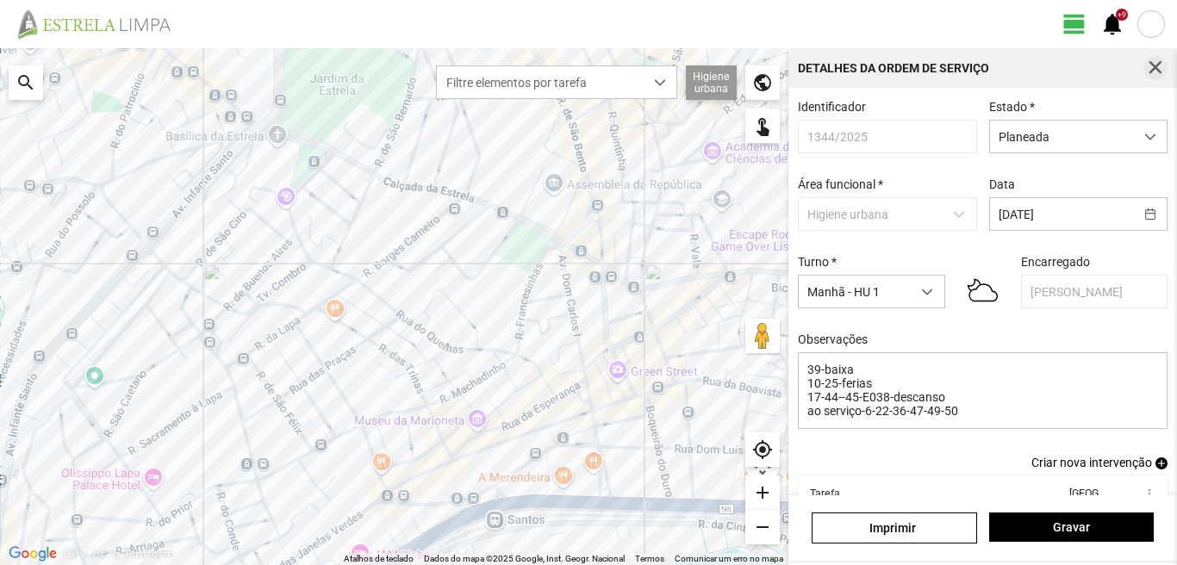
click at [1153, 69] on span "button" at bounding box center [1155, 68] width 16 height 16
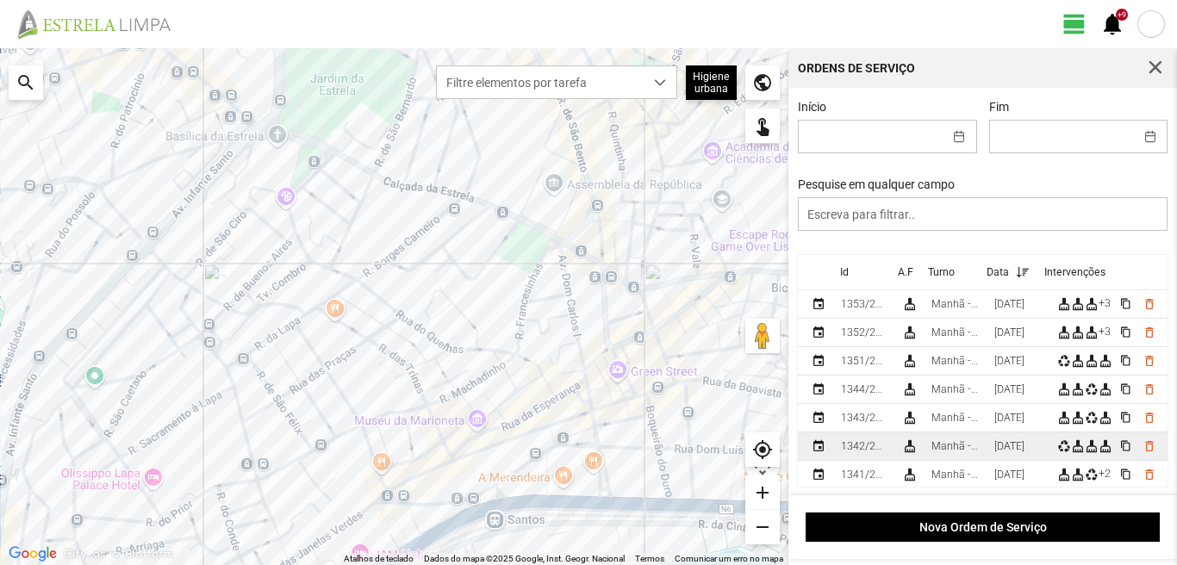
click at [1009, 449] on div "[DATE]" at bounding box center [1009, 446] width 30 height 12
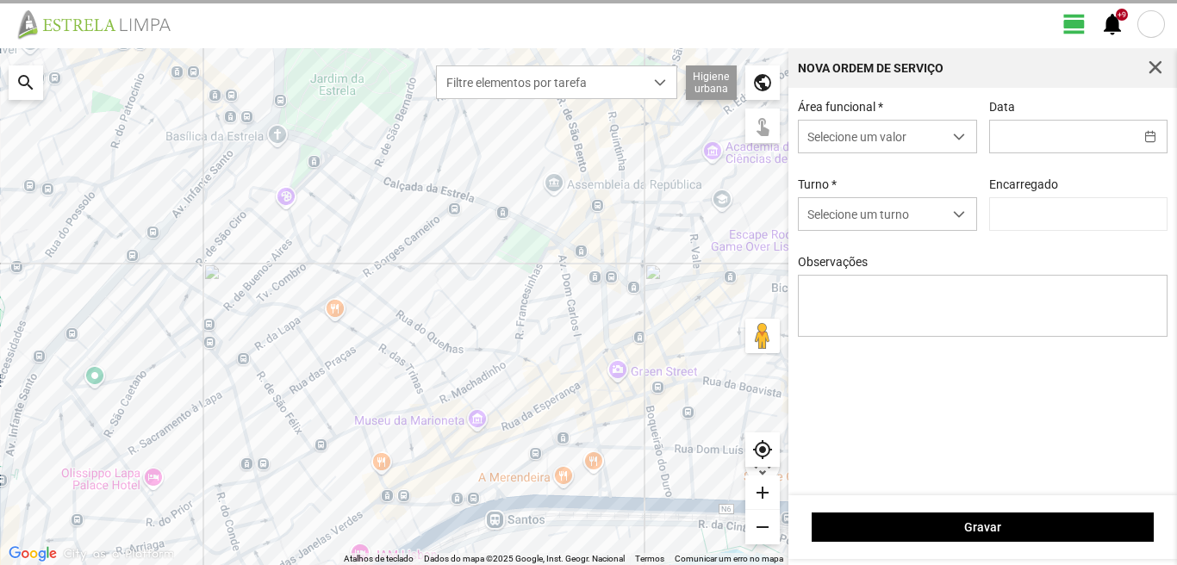
type input "[DATE]"
type textarea "39-baixa 10-25-ferias 6-47-50-descanso ao serviço-17-22-36-44-45-49-Eo38"
type input "[PERSON_NAME]"
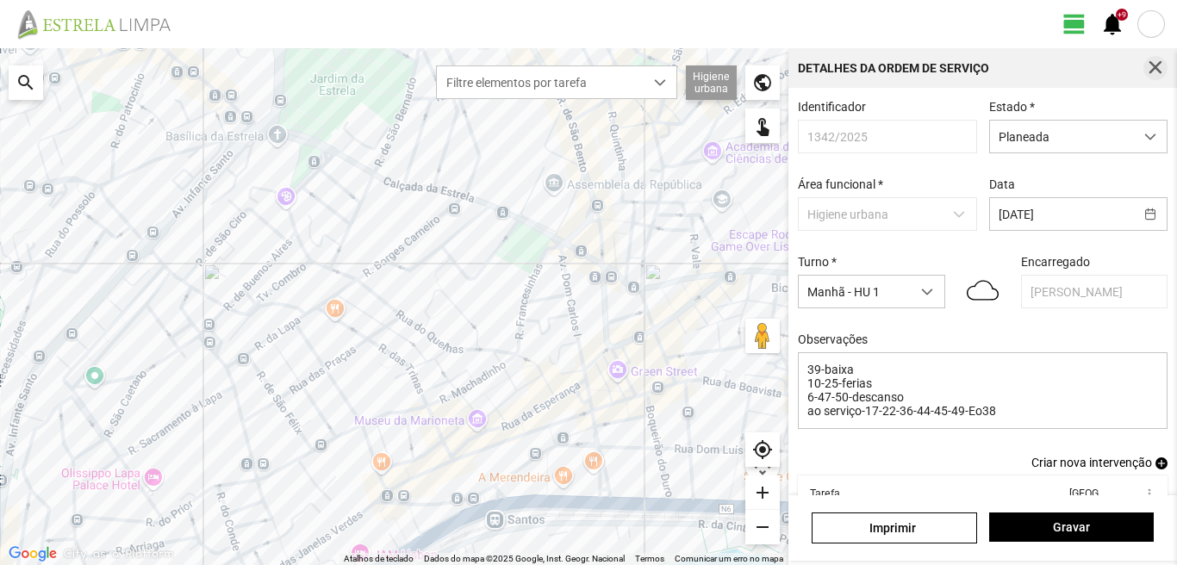
click at [1151, 63] on span "button" at bounding box center [1155, 68] width 16 height 16
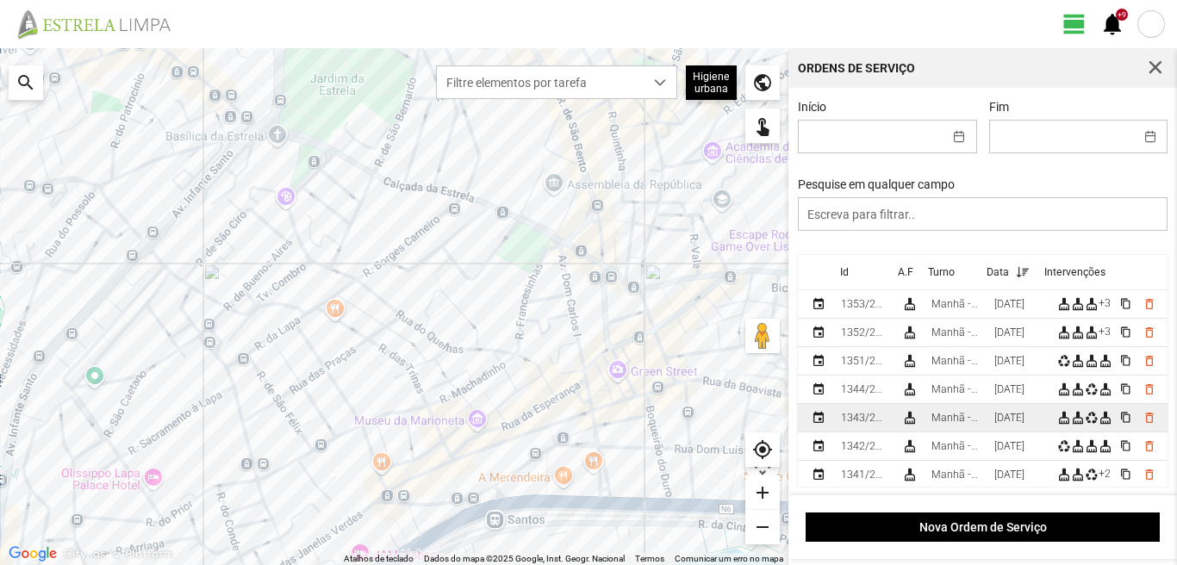
click at [1011, 416] on div "[DATE]" at bounding box center [1009, 418] width 30 height 12
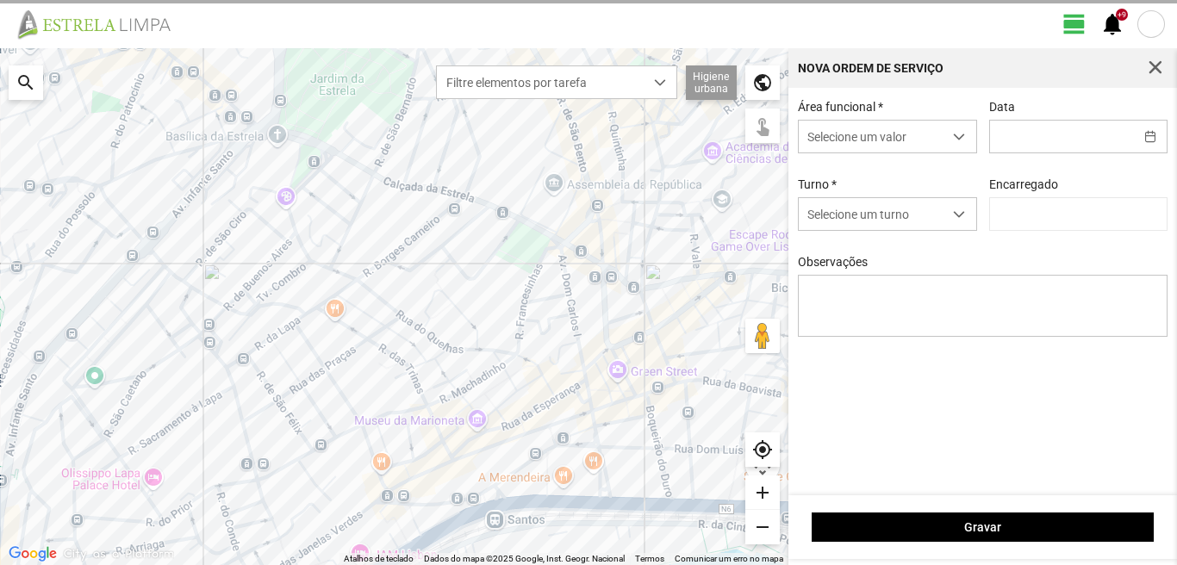
type input "[DATE]"
type textarea "39-baixa 10-25-ferias 6-47-50-descanso ao serviço-17-22-36-44-45-49-Eo38"
type input "[PERSON_NAME]"
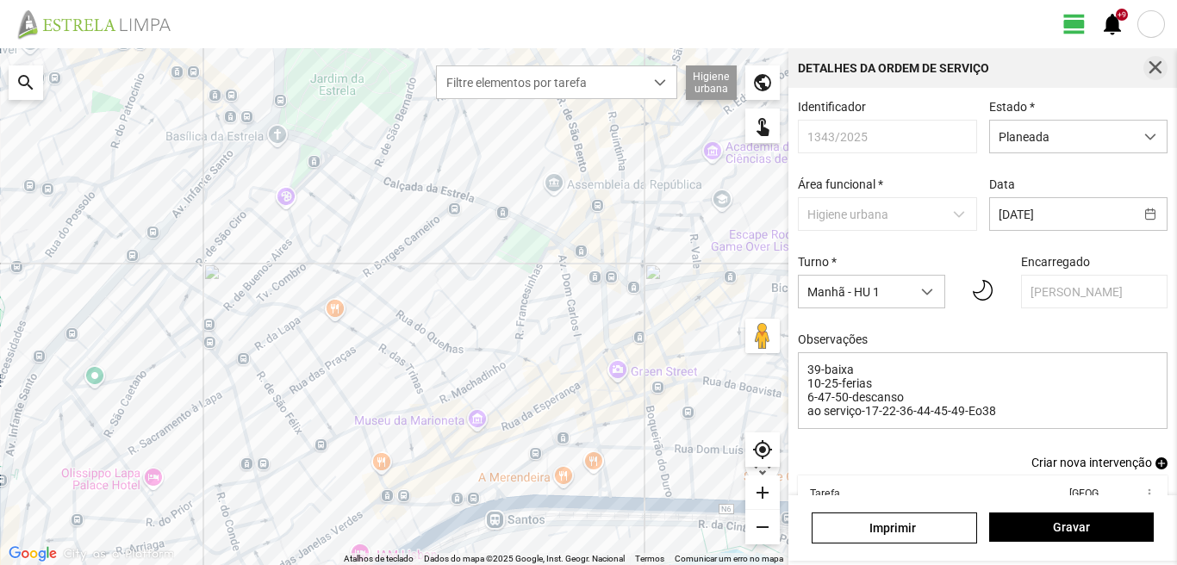
click at [1150, 64] on span "button" at bounding box center [1155, 68] width 16 height 16
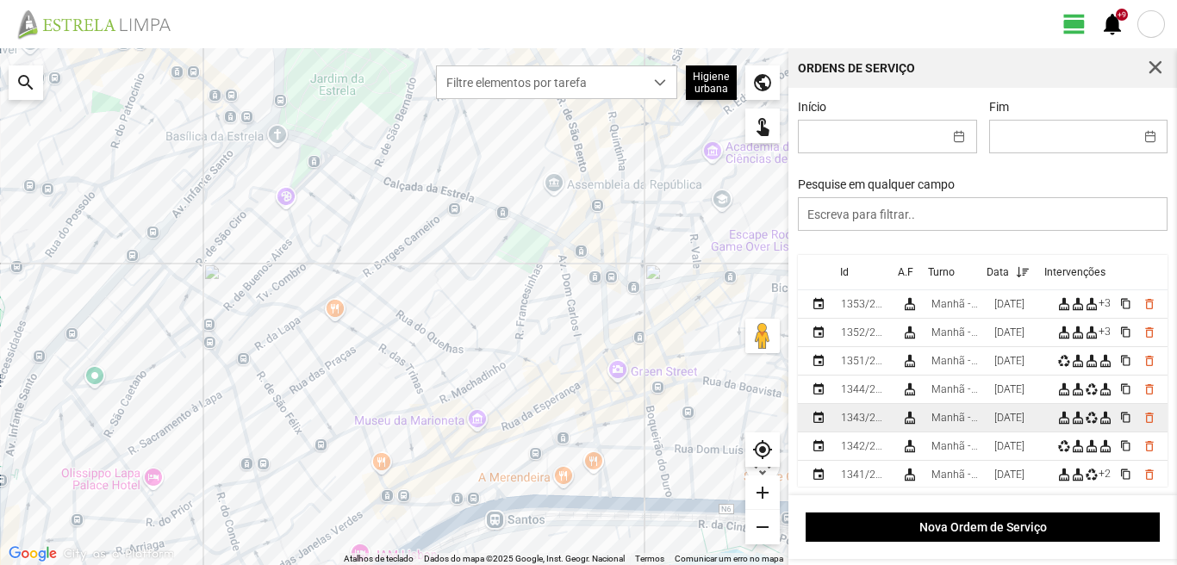
click at [1014, 424] on div "[DATE]" at bounding box center [1009, 418] width 30 height 12
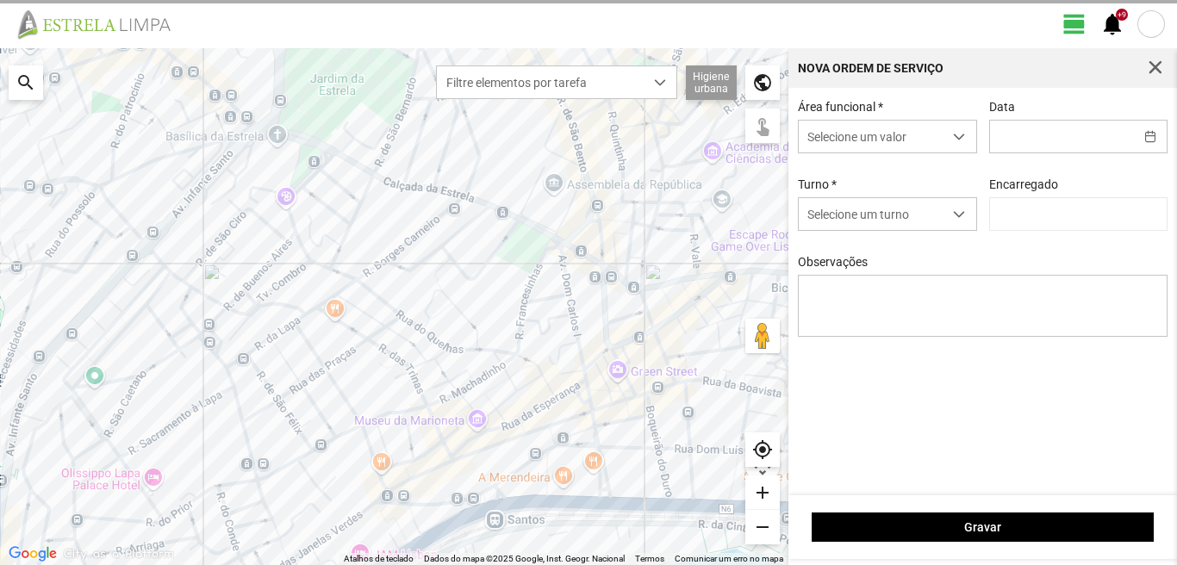
type input "[DATE]"
type textarea "39-baixa 10-25-ferias 6-47-50-descanso ao serviço-17-22-36-44-45-49-Eo38"
type input "[PERSON_NAME]"
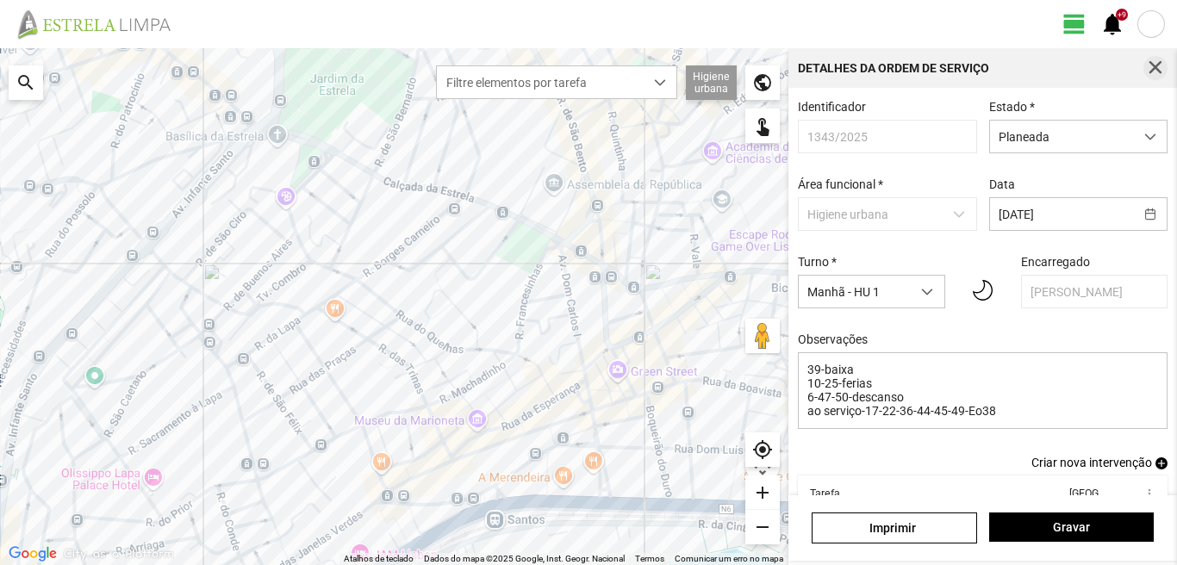
click at [1158, 67] on span "button" at bounding box center [1155, 68] width 16 height 16
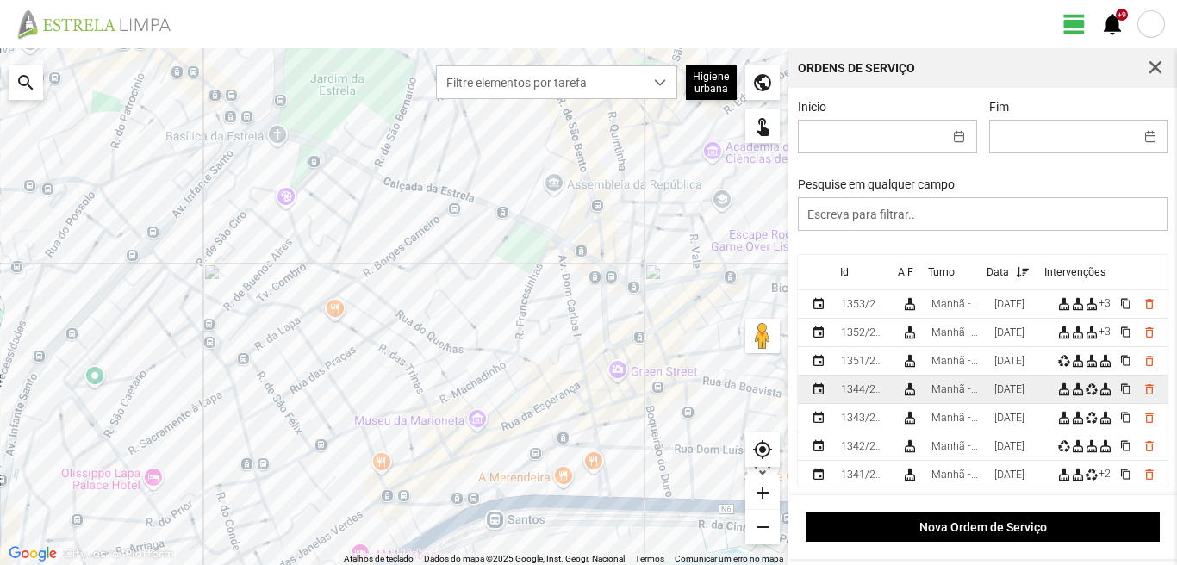
click at [1009, 395] on div "[DATE]" at bounding box center [1009, 389] width 30 height 12
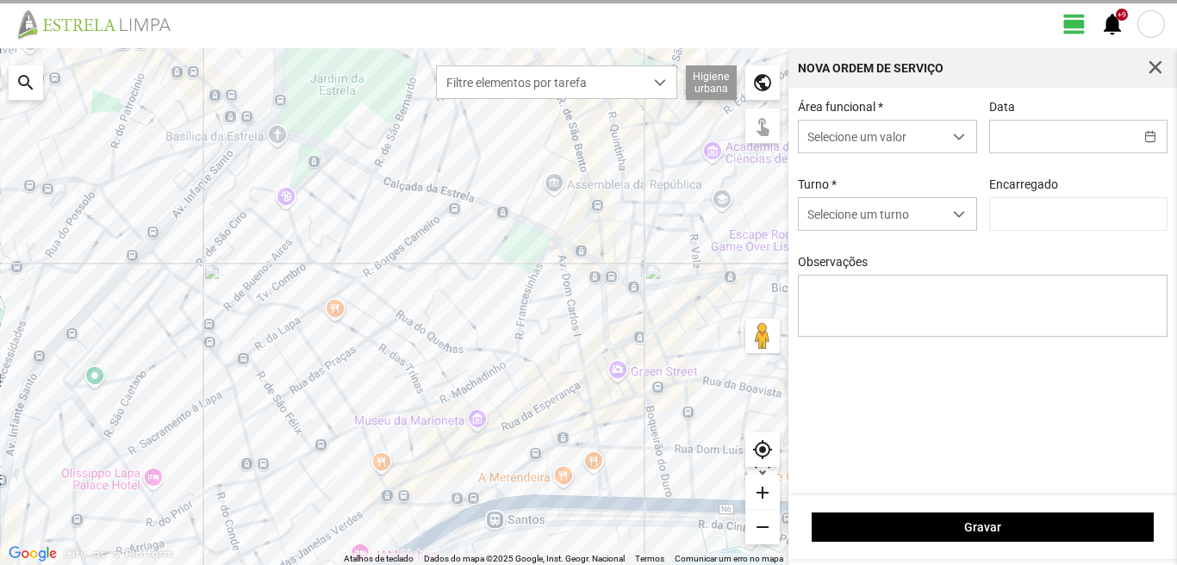
type input "[DATE]"
type textarea "39-baixa 10-25-ferias 17-44--45-E038-descanso ao serviço-6-22-36-47-49-50"
type input "[PERSON_NAME]"
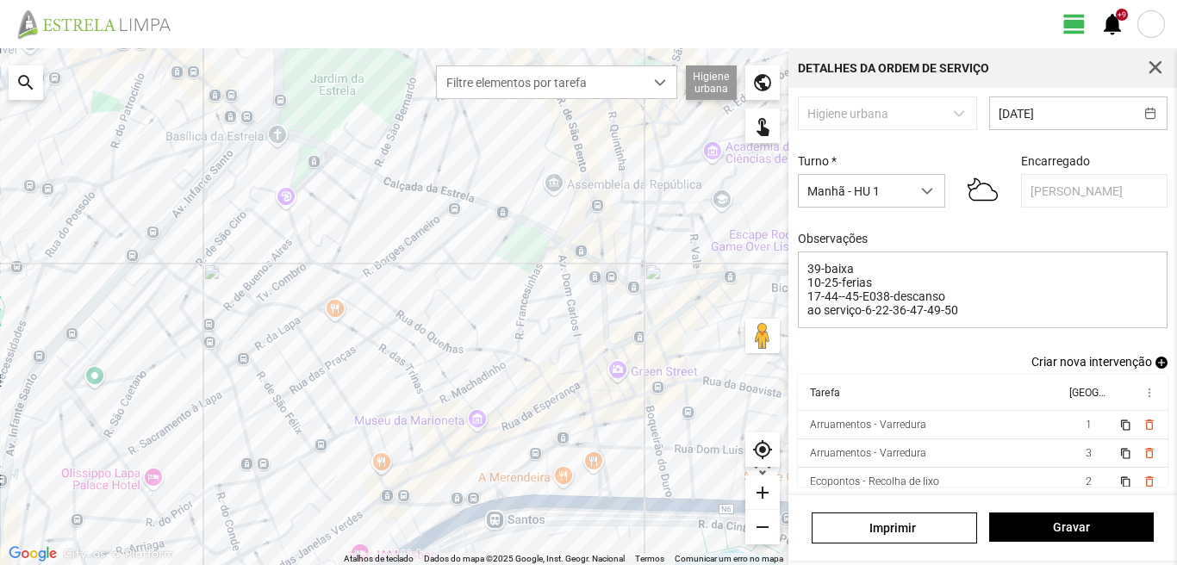
scroll to position [109, 0]
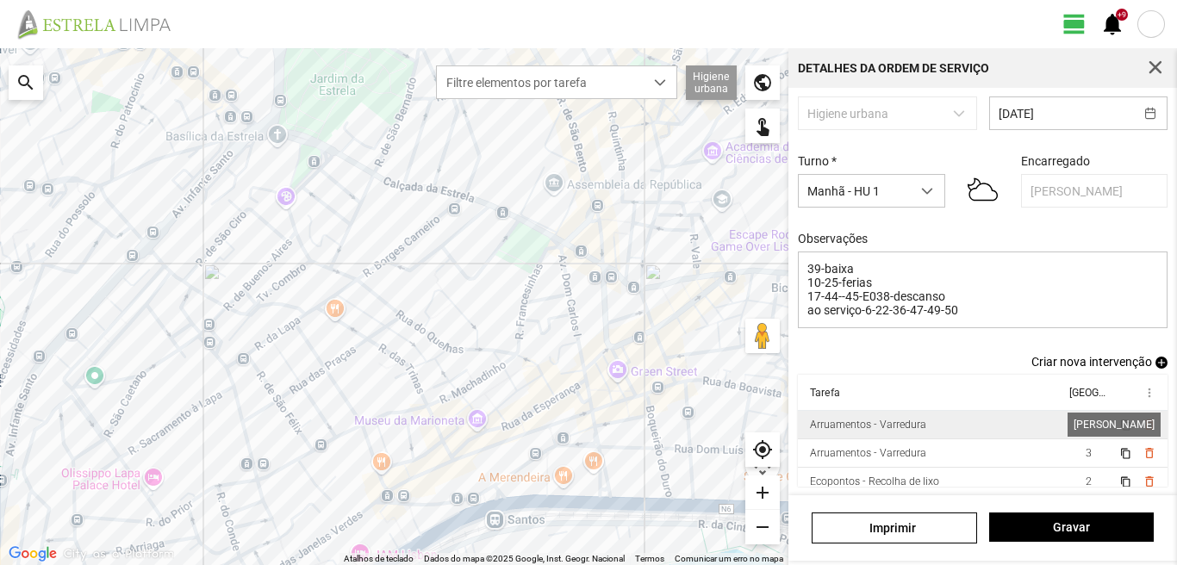
click at [1085, 423] on span "1" at bounding box center [1088, 425] width 6 height 12
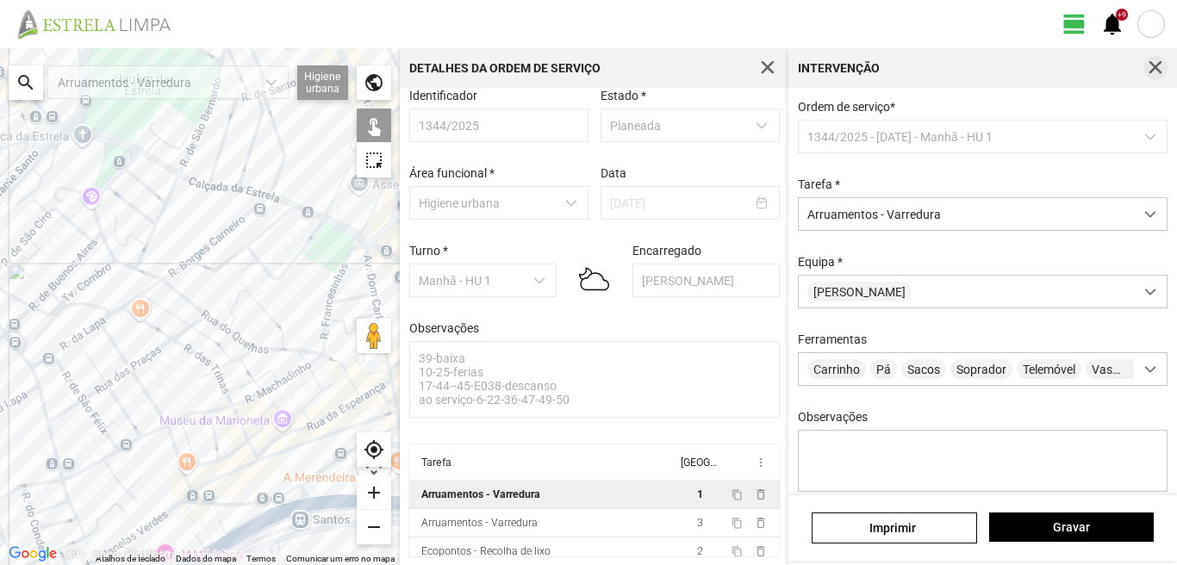
click at [1154, 67] on span "button" at bounding box center [1155, 68] width 16 height 16
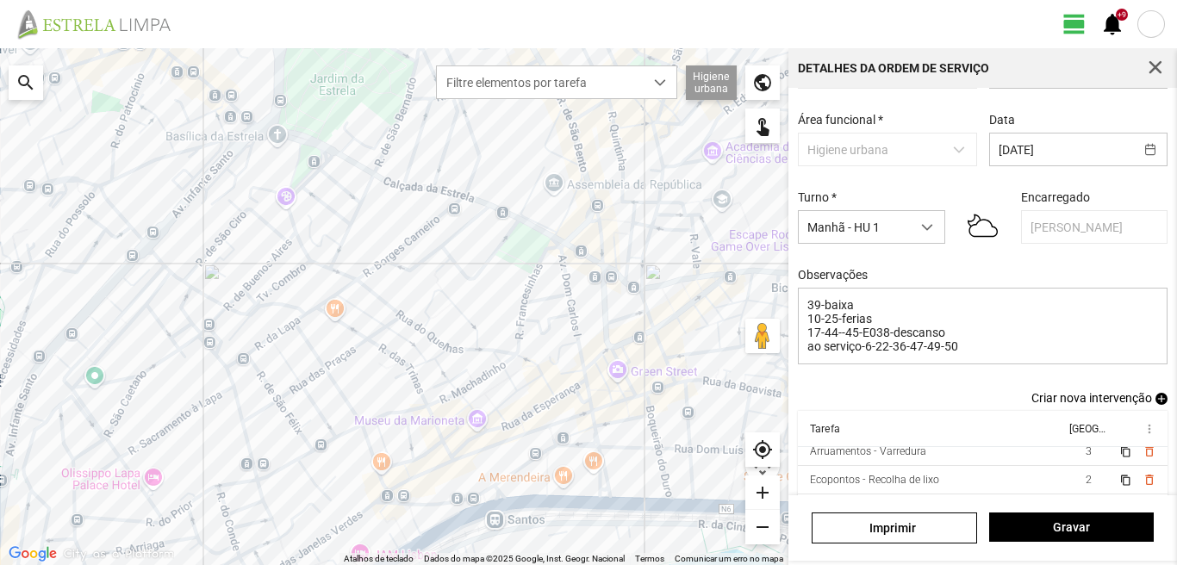
scroll to position [109, 0]
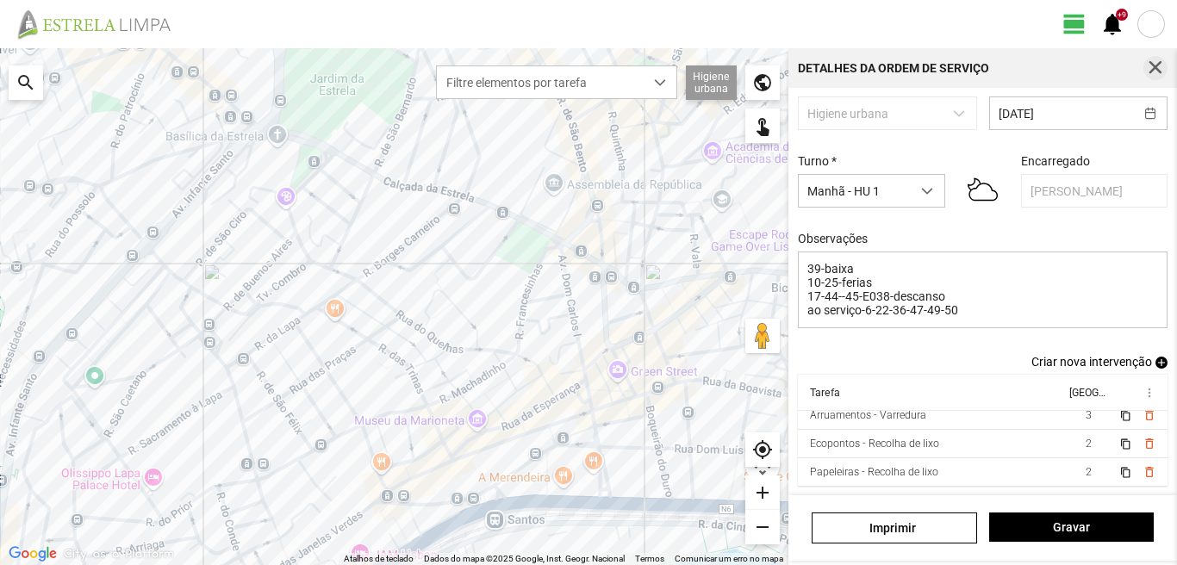
click at [1152, 64] on span "button" at bounding box center [1155, 68] width 16 height 16
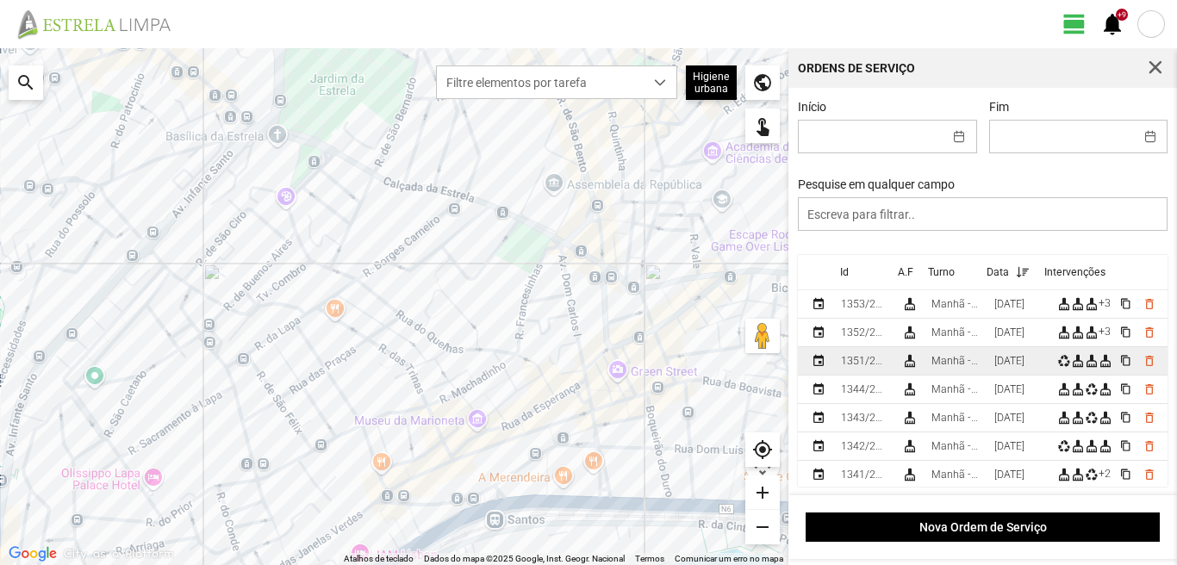
click at [1017, 357] on td "[DATE]" at bounding box center [1018, 361] width 63 height 28
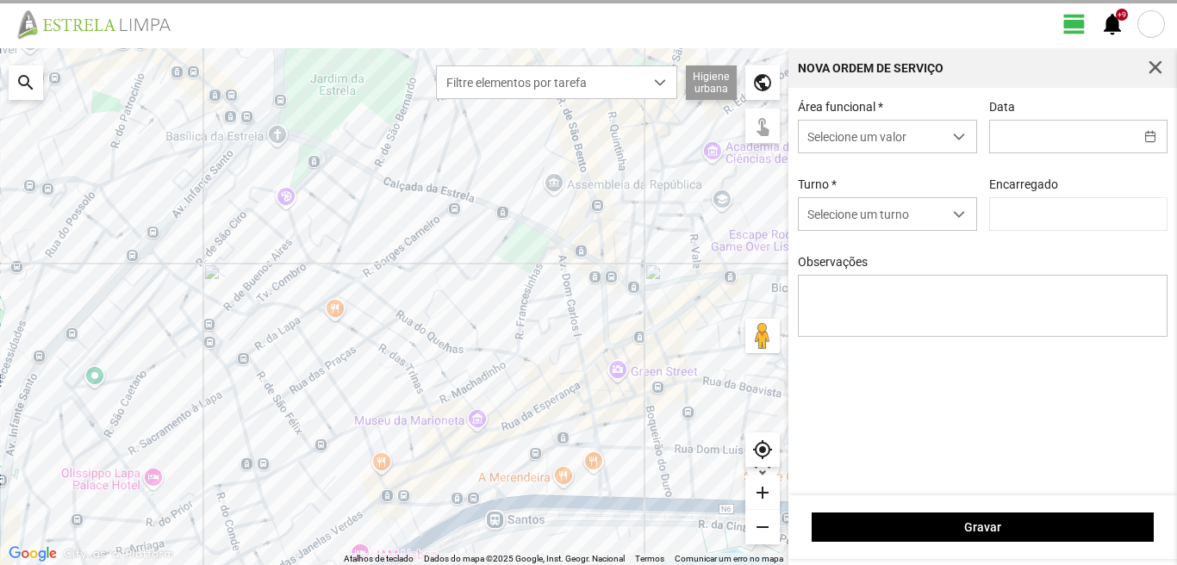
type input "[DATE]"
type textarea "39-baixa 10-ferias 22-36-descanso ao serviço 6-17-25-44-45-47-49-50"
type input "[PERSON_NAME]"
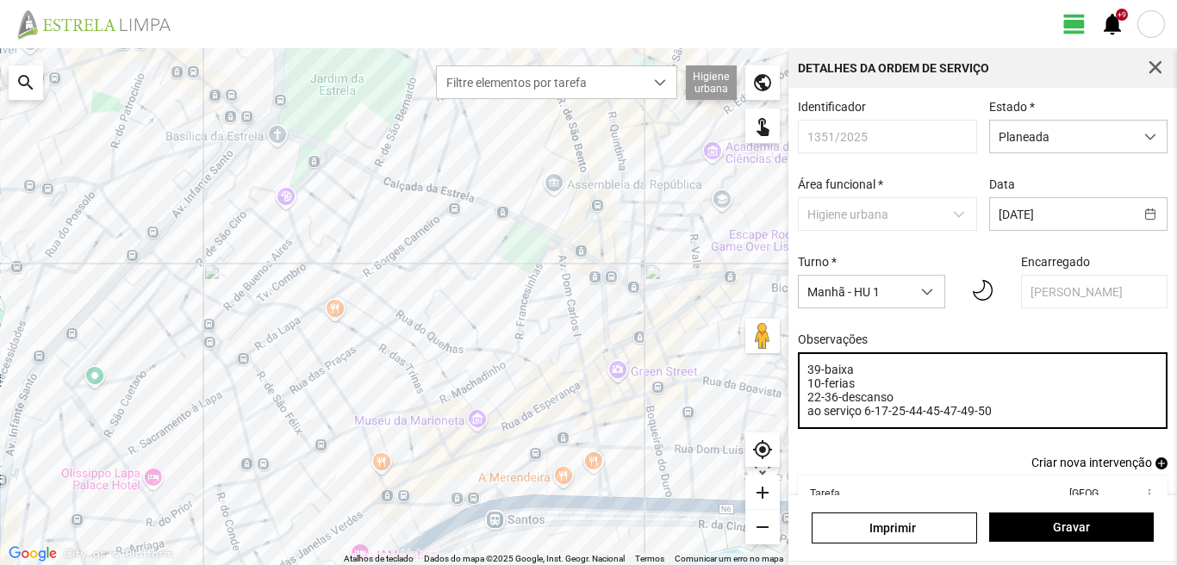
click at [990, 418] on textarea "39-baixa 10-ferias 22-36-descanso ao serviço 6-17-25-44-45-47-49-50" at bounding box center [983, 390] width 370 height 77
type textarea "39-baixa 10-ferias 22-36-descanso ao serviço 6-17-25-44-45-47-49-50-Eo38"
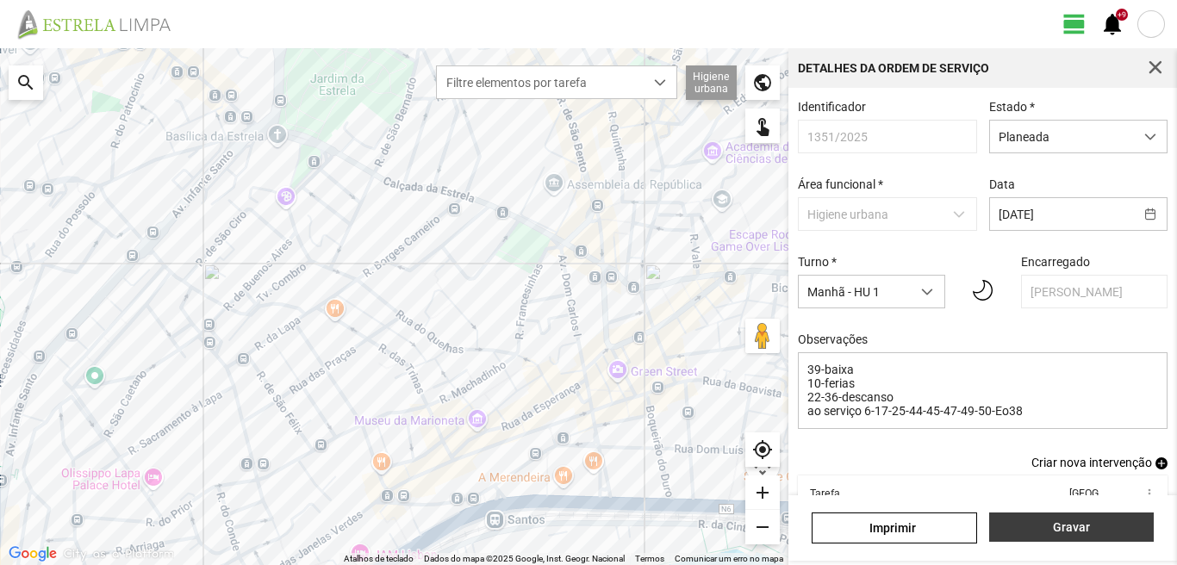
click at [1057, 521] on span "Gravar" at bounding box center [1070, 527] width 146 height 14
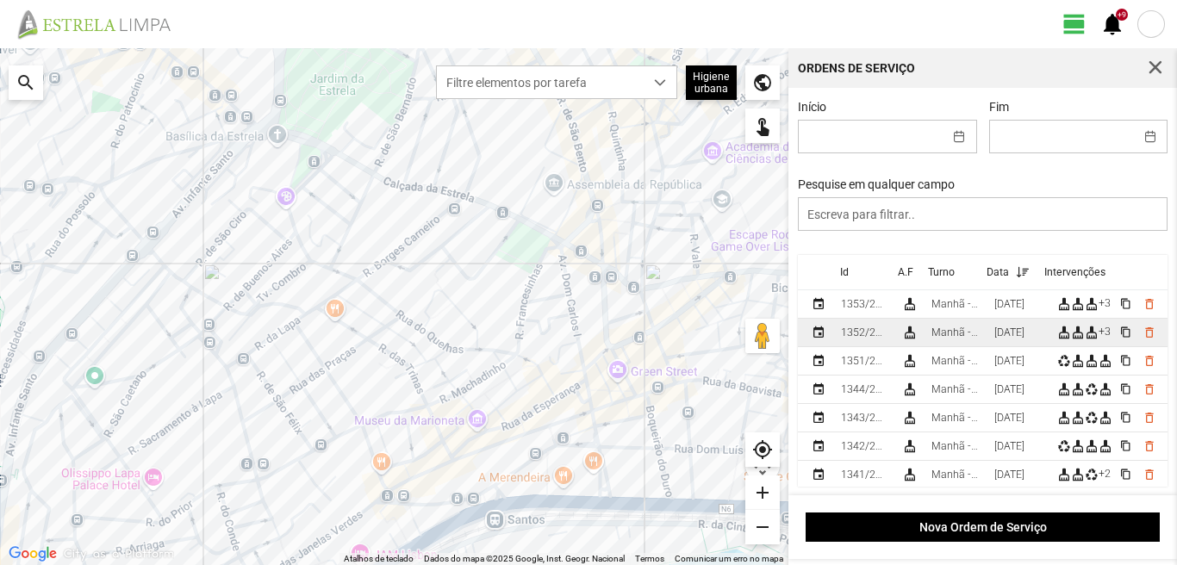
click at [1014, 336] on div "[DATE]" at bounding box center [1009, 332] width 30 height 12
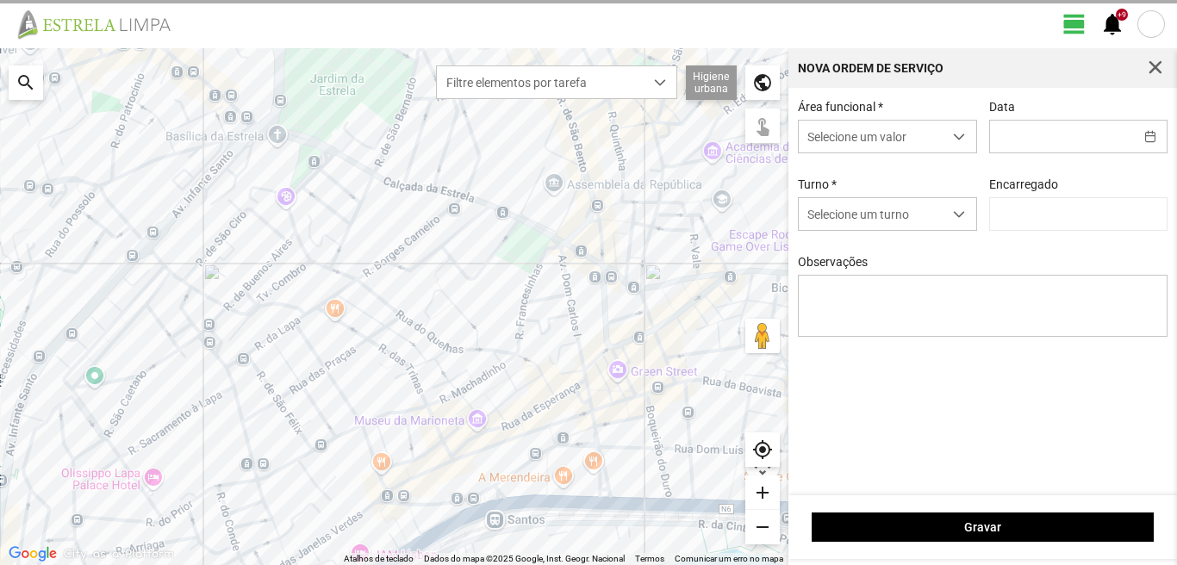
type input "[DATE]"
type textarea "39-baixa 10-ferias ao serviço 6-17-22-25-36-44-45-47-49-50"
type input "[PERSON_NAME]"
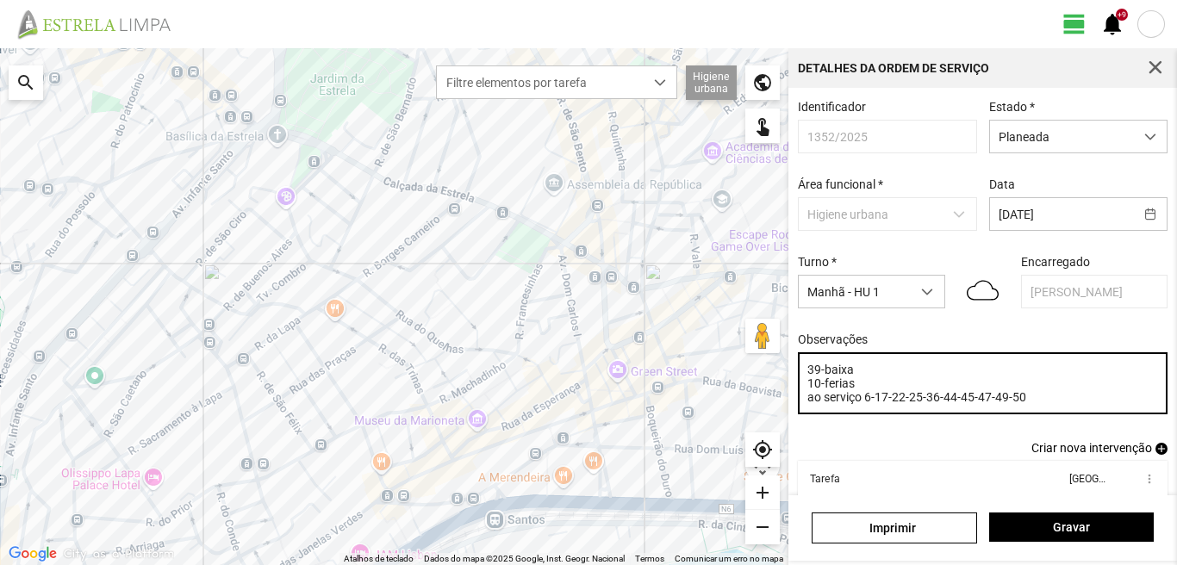
click at [1026, 407] on textarea "39-baixa 10-ferias ao serviço 6-17-22-25-36-44-45-47-49-50" at bounding box center [983, 383] width 370 height 62
type textarea "39-baixa 10-ferias ao serviço 6-17-22-25-36-44-45-47-49-50-Eo38"
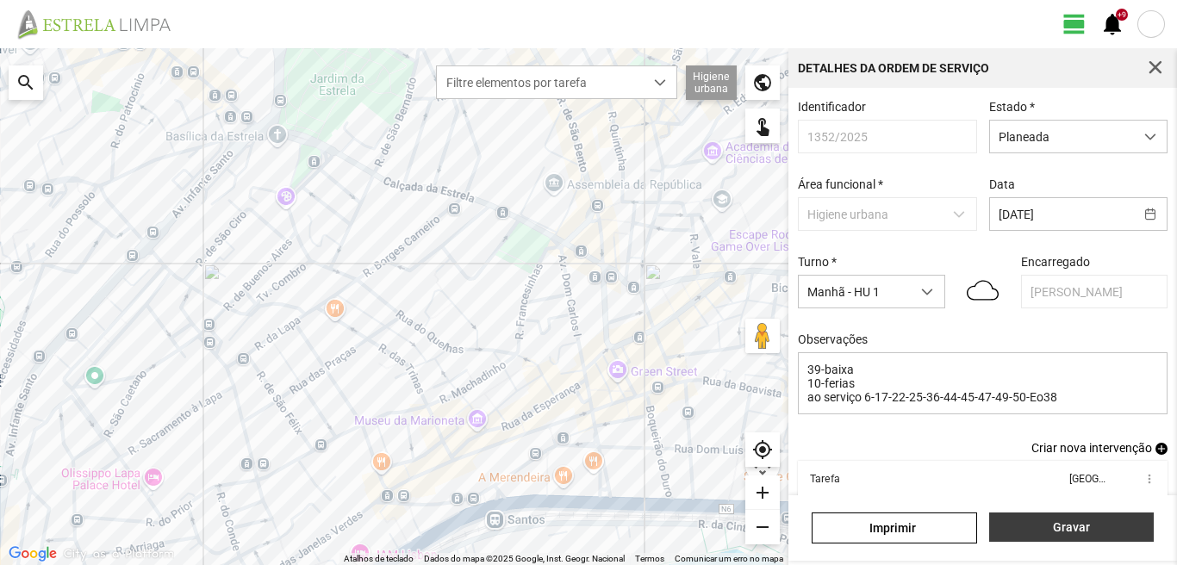
click at [1055, 526] on span "Gravar" at bounding box center [1070, 527] width 146 height 14
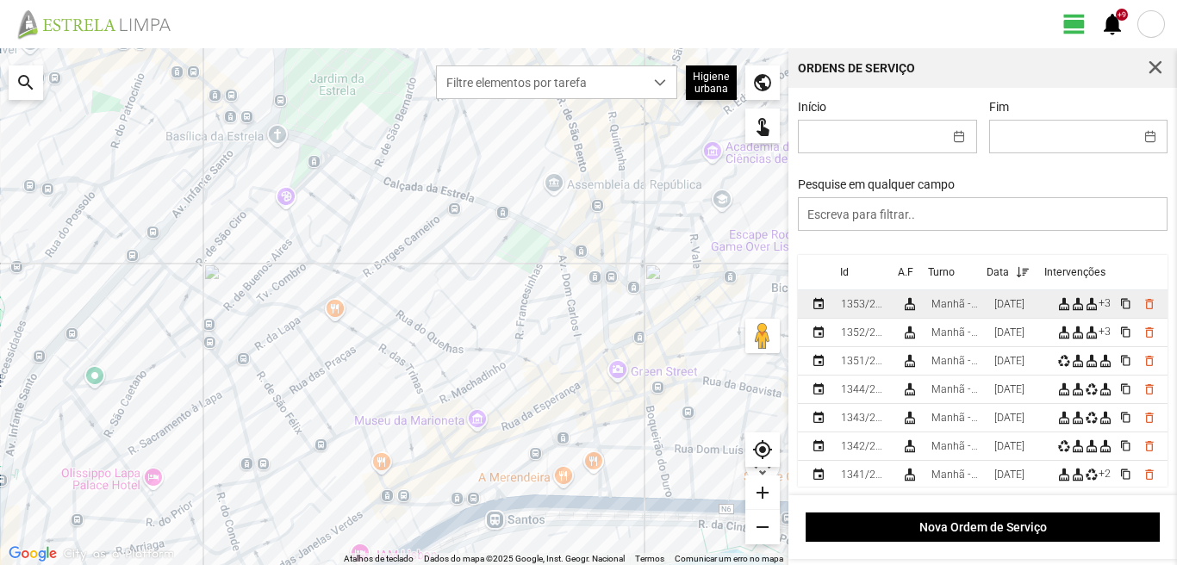
click at [1038, 301] on td "[DATE]" at bounding box center [1018, 304] width 63 height 28
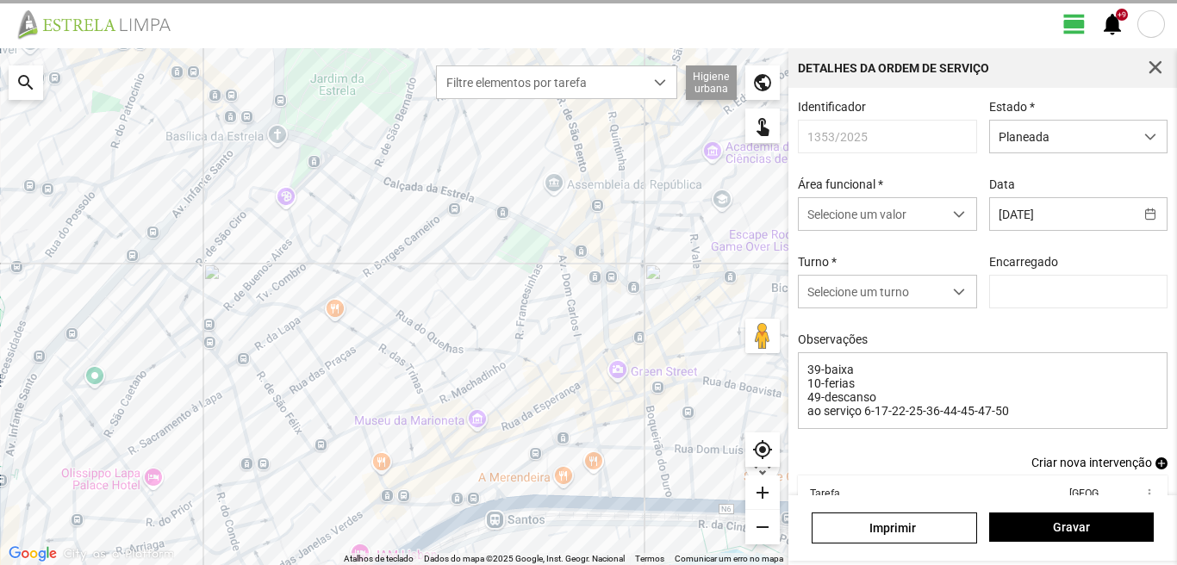
type input "[PERSON_NAME]"
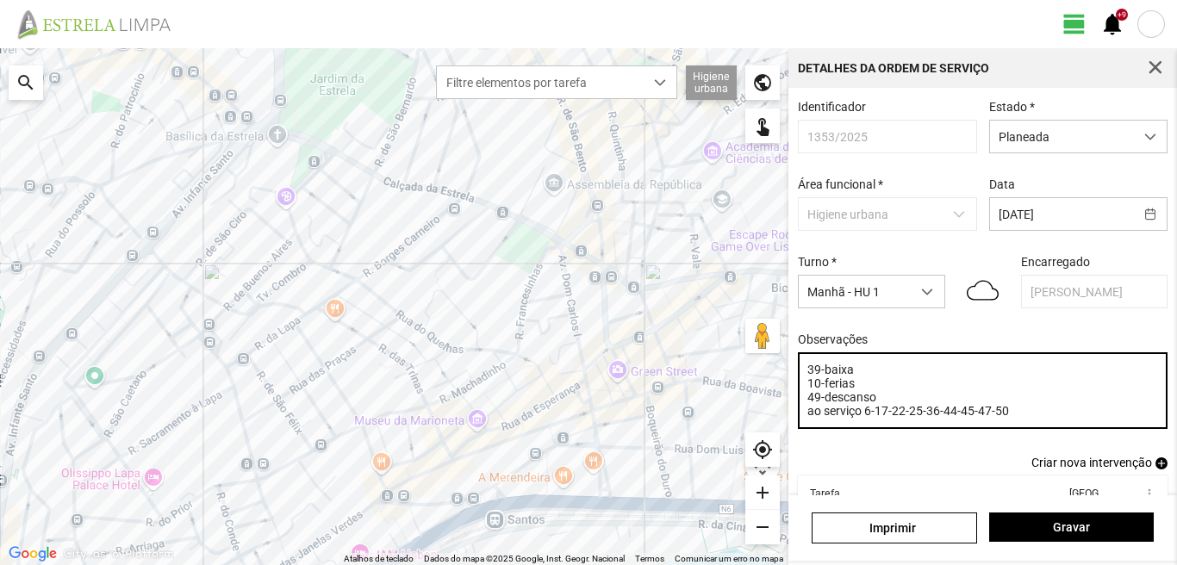
click at [1006, 420] on textarea "39-baixa 10-ferias 49-descanso ao serviço 6-17-22-25-36-44-45-47-50" at bounding box center [983, 390] width 370 height 77
type textarea "39-baixa 10-ferias 49-descanso ao serviço 6-17-22-25-36-44-45-47-50-Eo38"
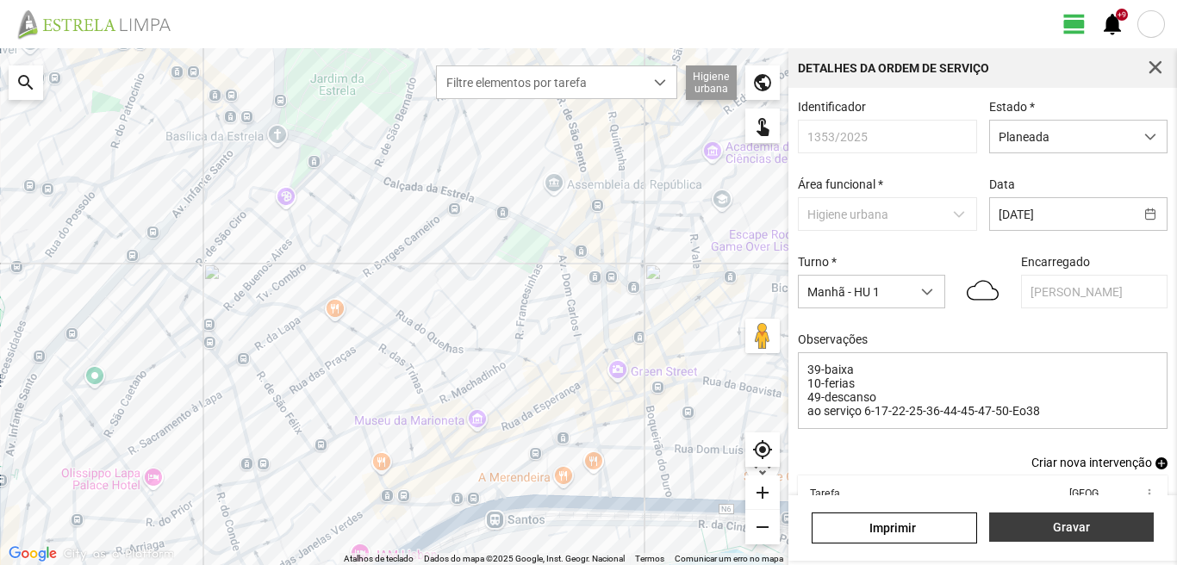
click at [1074, 519] on button "Gravar" at bounding box center [1071, 526] width 165 height 29
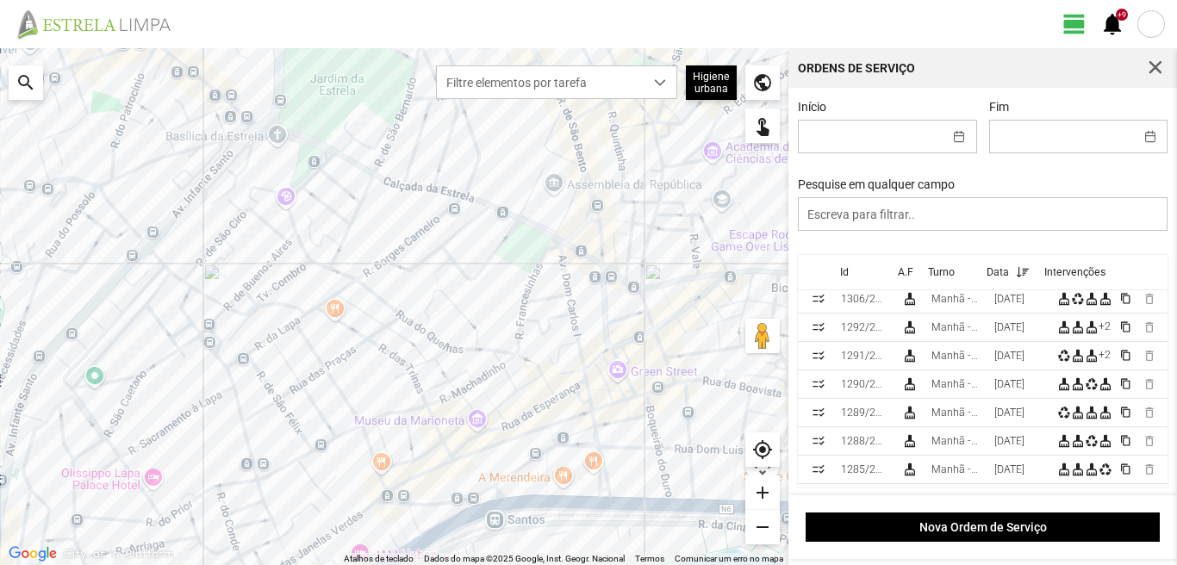
scroll to position [345, 0]
click at [1151, 71] on span "button" at bounding box center [1155, 68] width 16 height 16
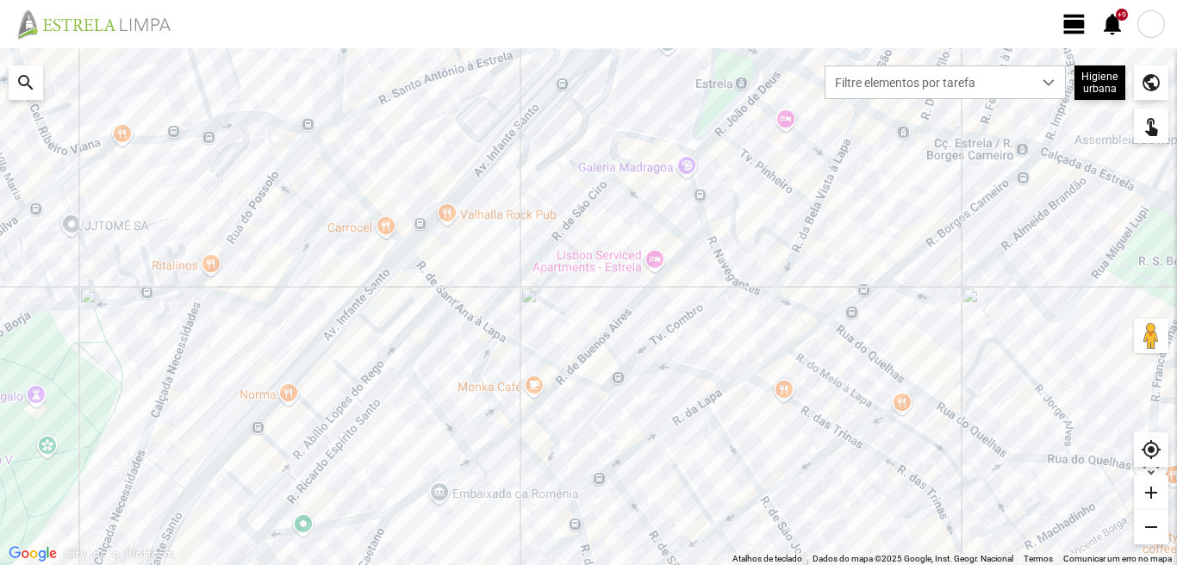
click at [1074, 20] on span "view_day" at bounding box center [1074, 24] width 26 height 26
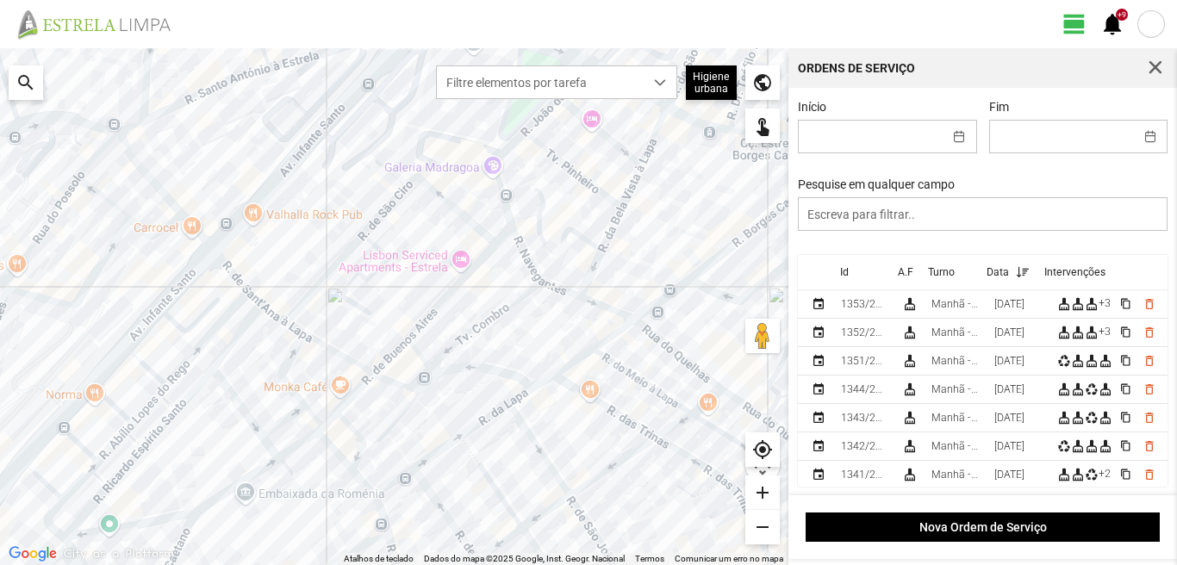
click at [1107, 10] on fbc-header "view_day +9 notifications" at bounding box center [588, 24] width 1177 height 48
click at [1110, 19] on span "+9 notifications" at bounding box center [1112, 24] width 26 height 26
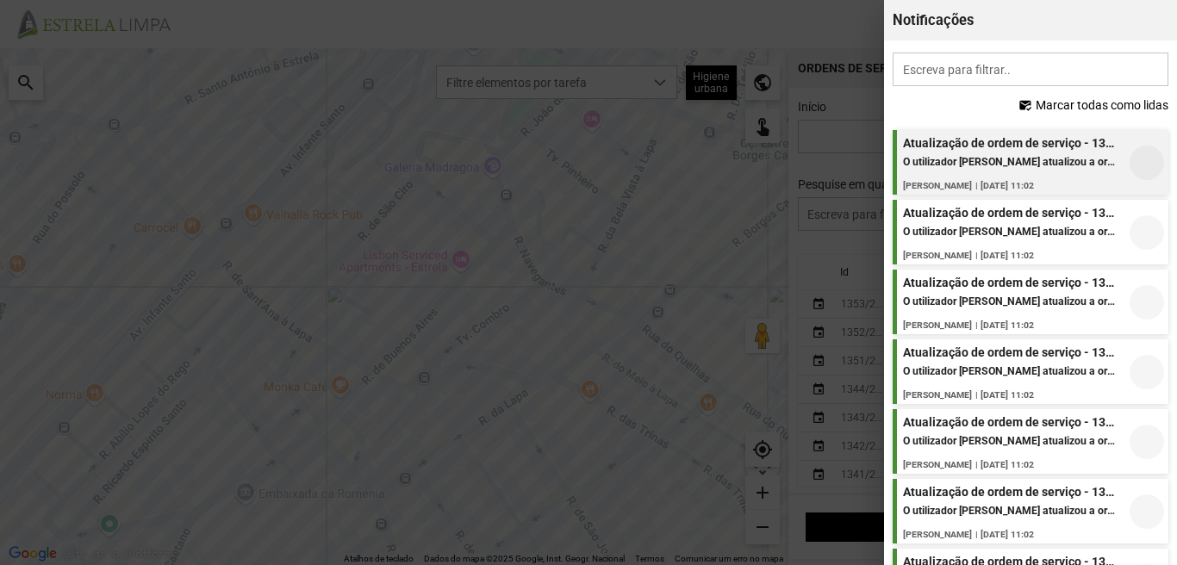
click at [1056, 146] on div "Atualização de ordem de serviço - 1316/2025" at bounding box center [1011, 143] width 216 height 14
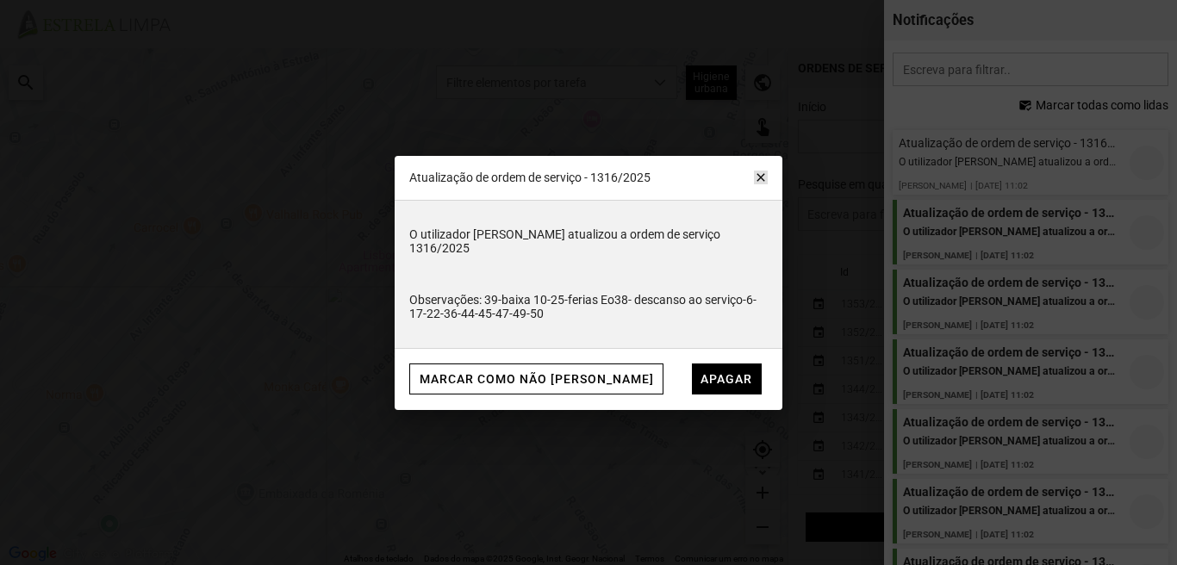
click at [759, 177] on span "close" at bounding box center [761, 178] width 14 height 14
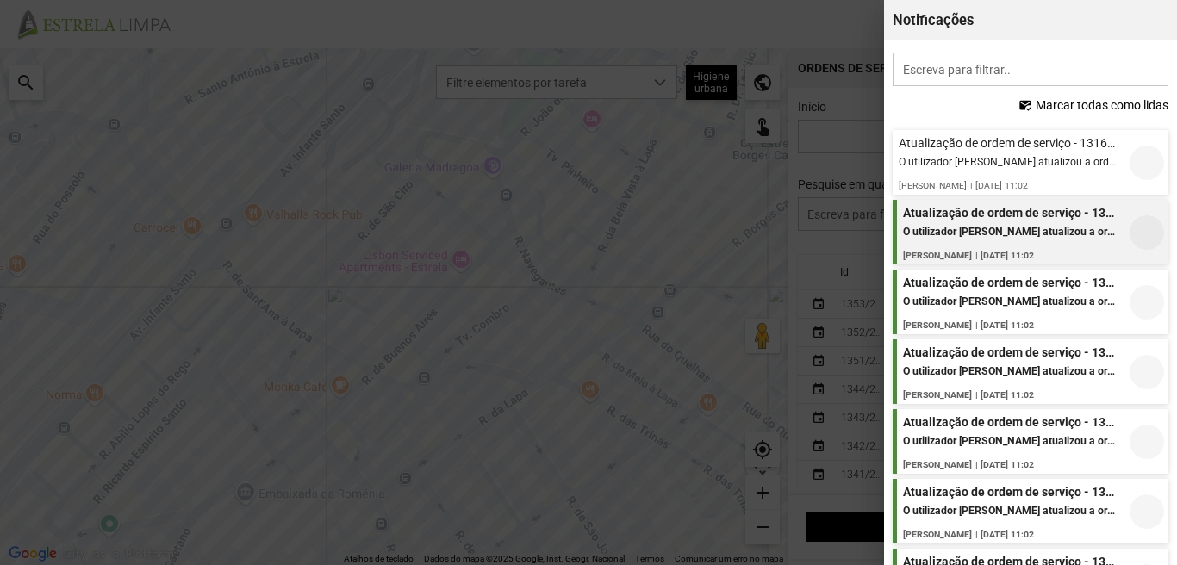
click at [997, 220] on div "Atualização de ordem de serviço - 1316/2025" at bounding box center [1011, 213] width 216 height 14
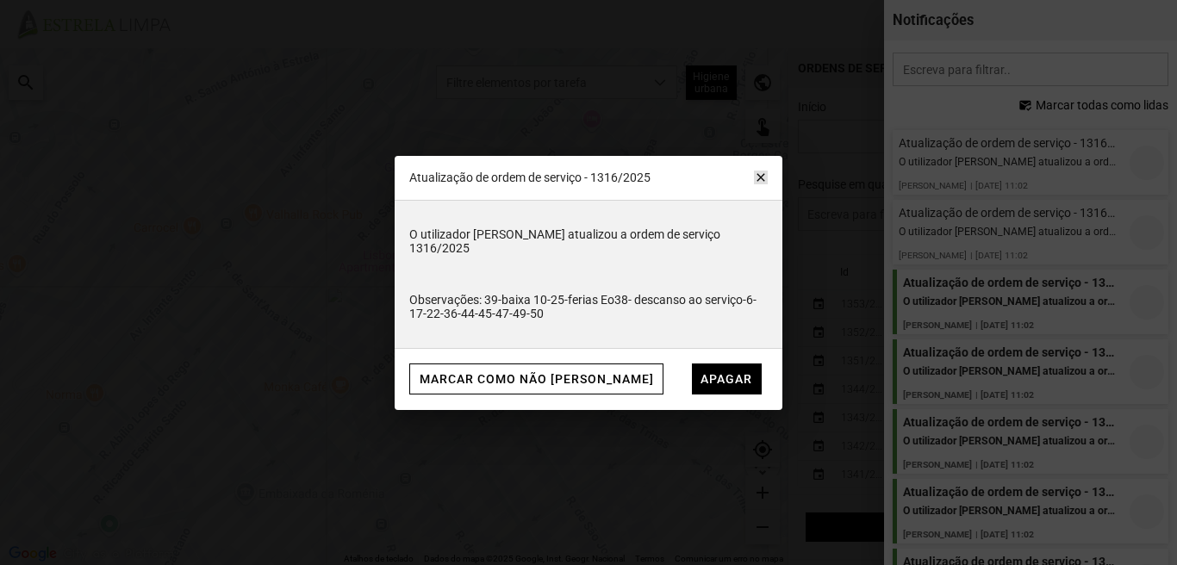
click at [762, 174] on span "close" at bounding box center [761, 178] width 14 height 14
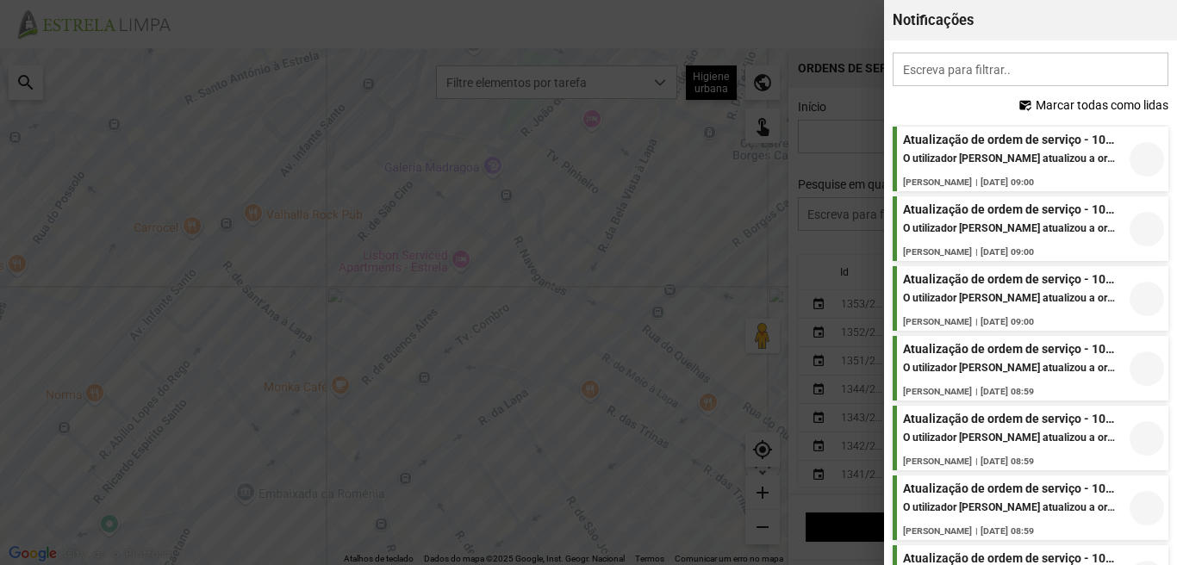
scroll to position [18470, 0]
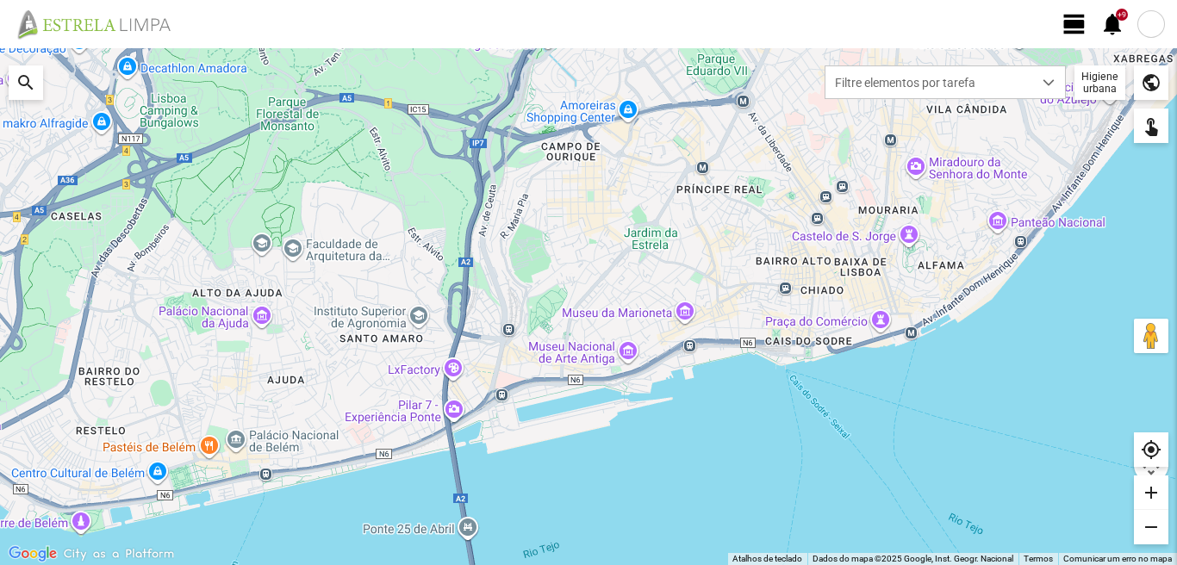
click at [1076, 12] on span "view_day" at bounding box center [1074, 24] width 26 height 26
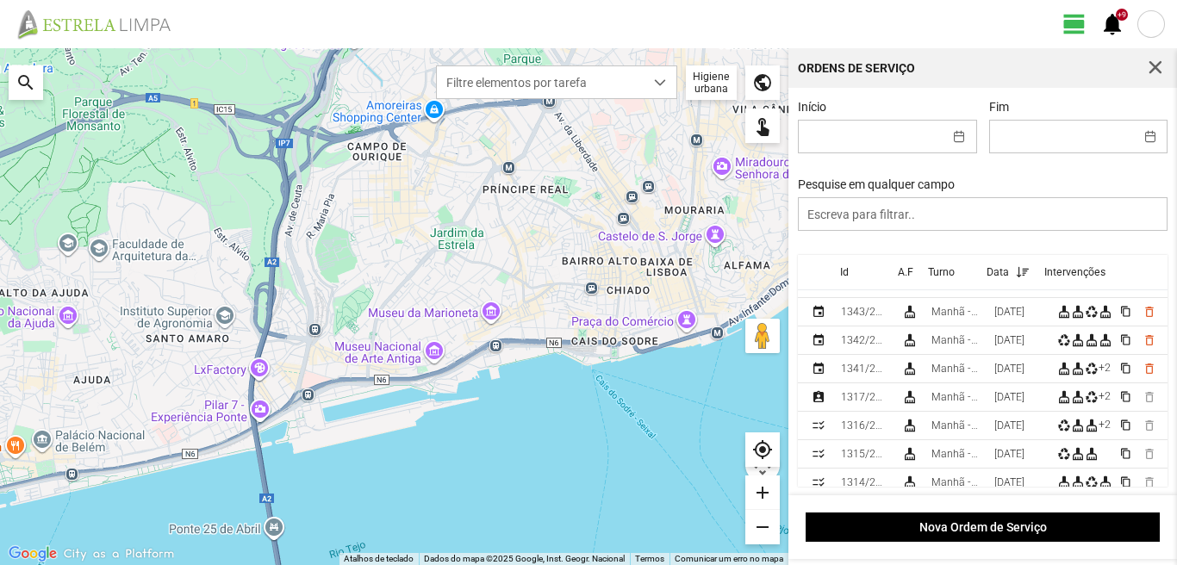
scroll to position [86, 0]
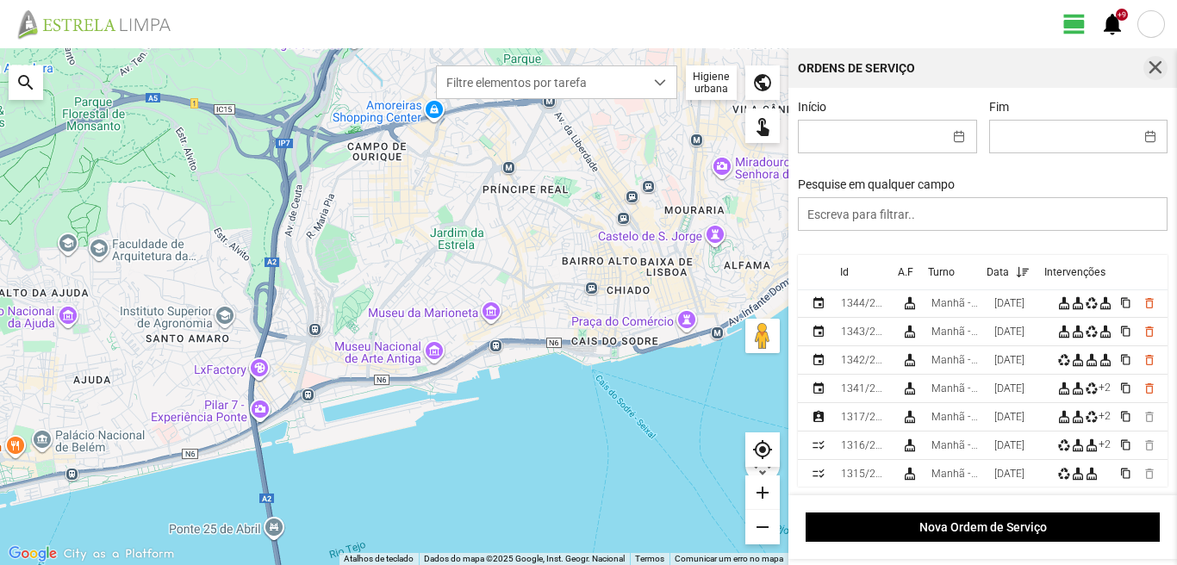
click at [1154, 59] on button "button" at bounding box center [1155, 68] width 24 height 24
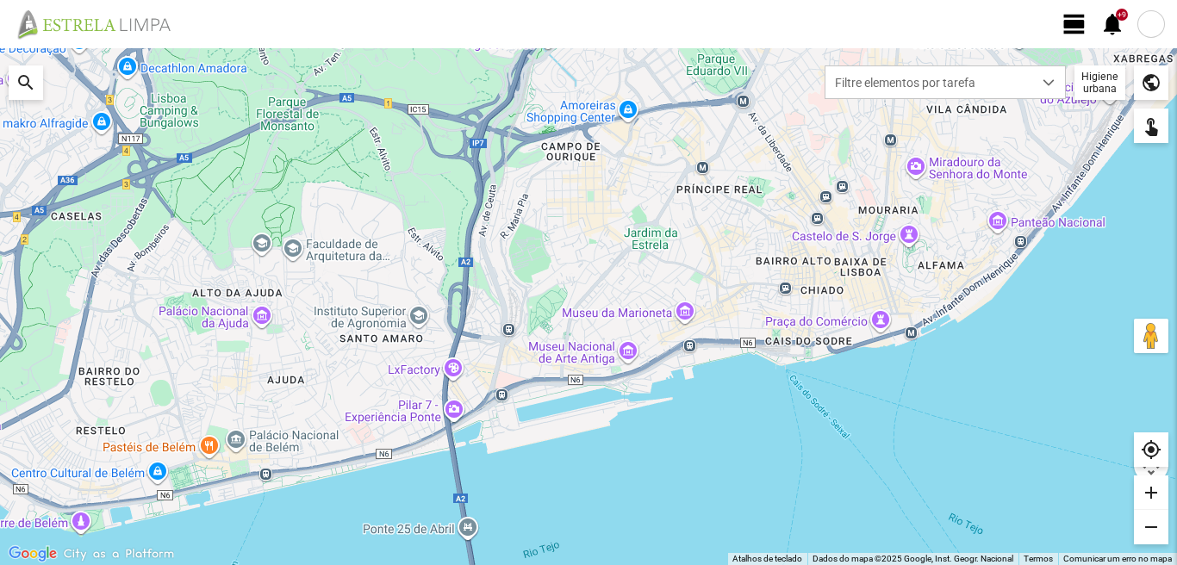
click at [1078, 20] on span "view_day" at bounding box center [1074, 24] width 26 height 26
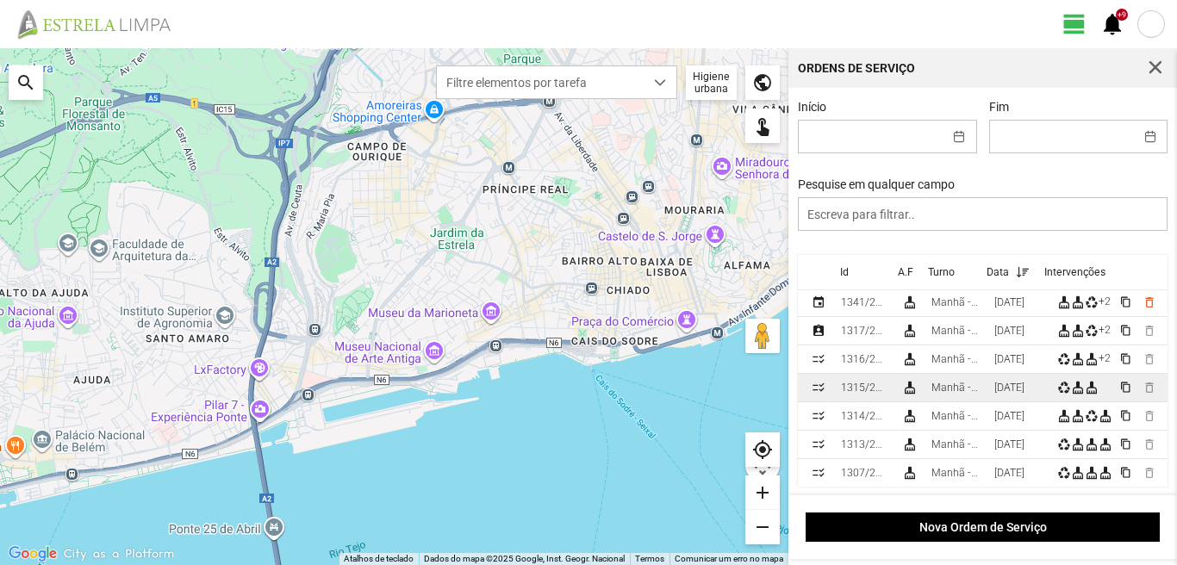
scroll to position [86, 0]
click at [965, 393] on div "Manhã - HU 1" at bounding box center [955, 388] width 49 height 12
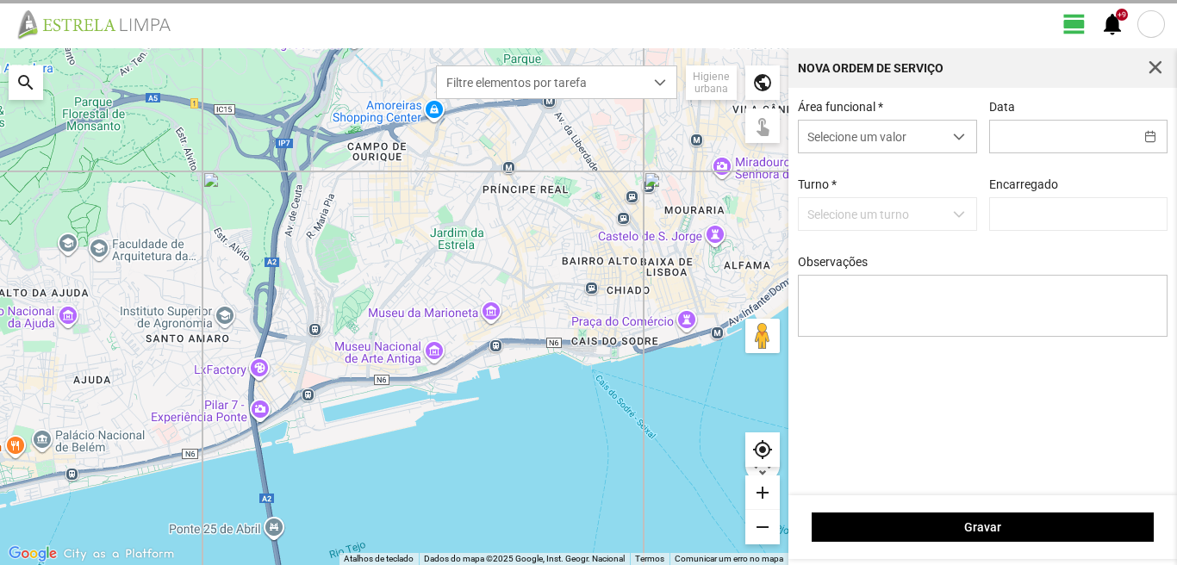
type input "[DATE]"
type input "[PERSON_NAME]"
type textarea "39-baixa 10-25-ferias ao serviço-6-17-22-36-44-45-47-49-50-Eo38"
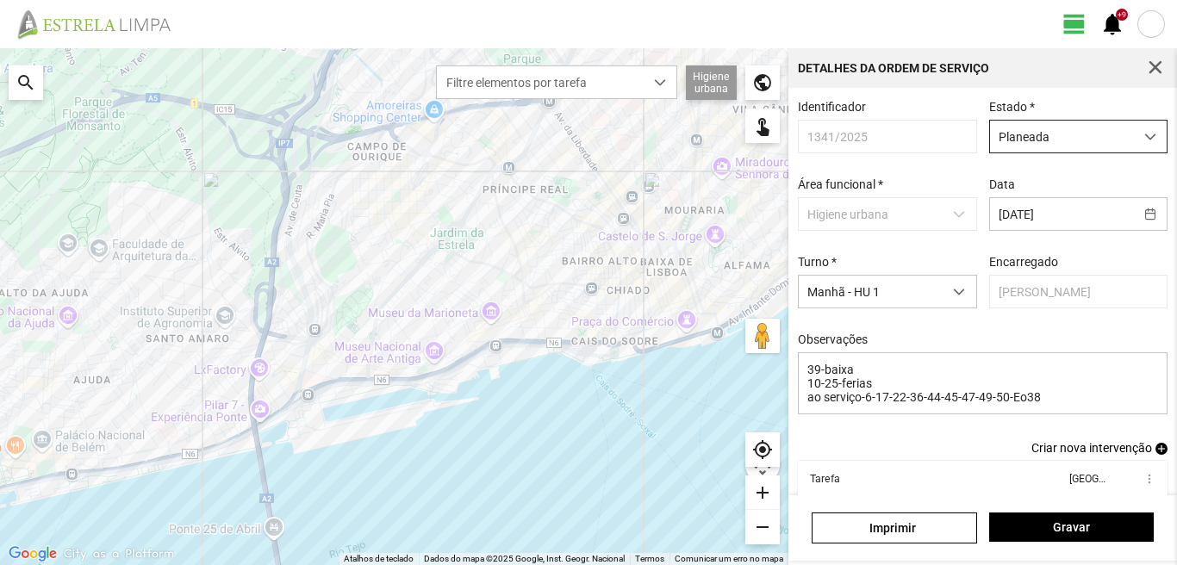
click at [1011, 127] on span "Planeada" at bounding box center [1062, 137] width 144 height 32
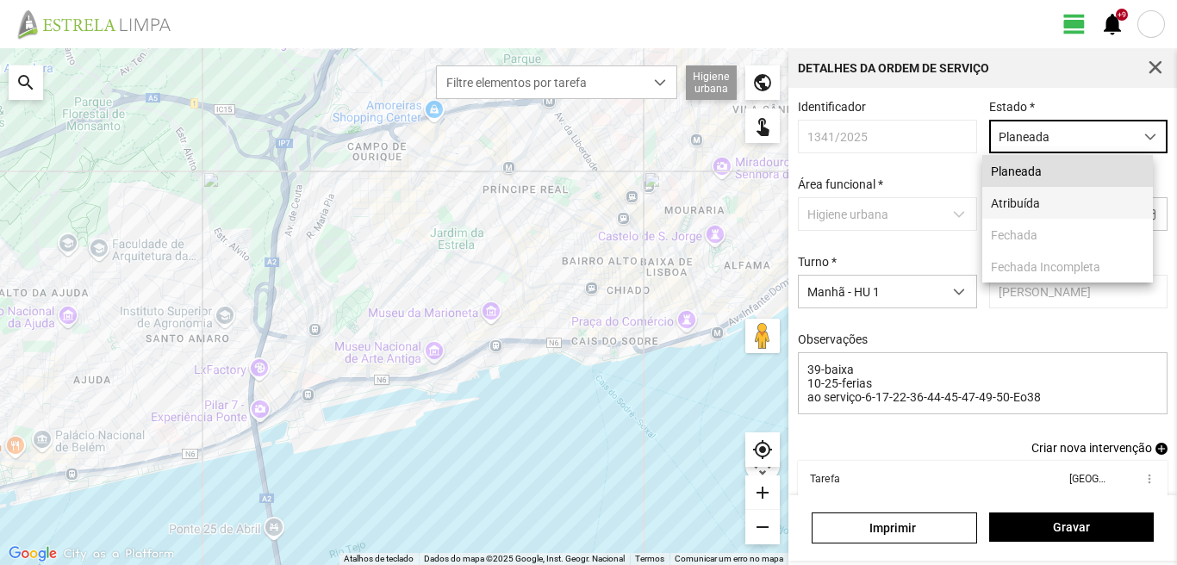
click at [1023, 200] on li "Atribuída" at bounding box center [1067, 203] width 171 height 32
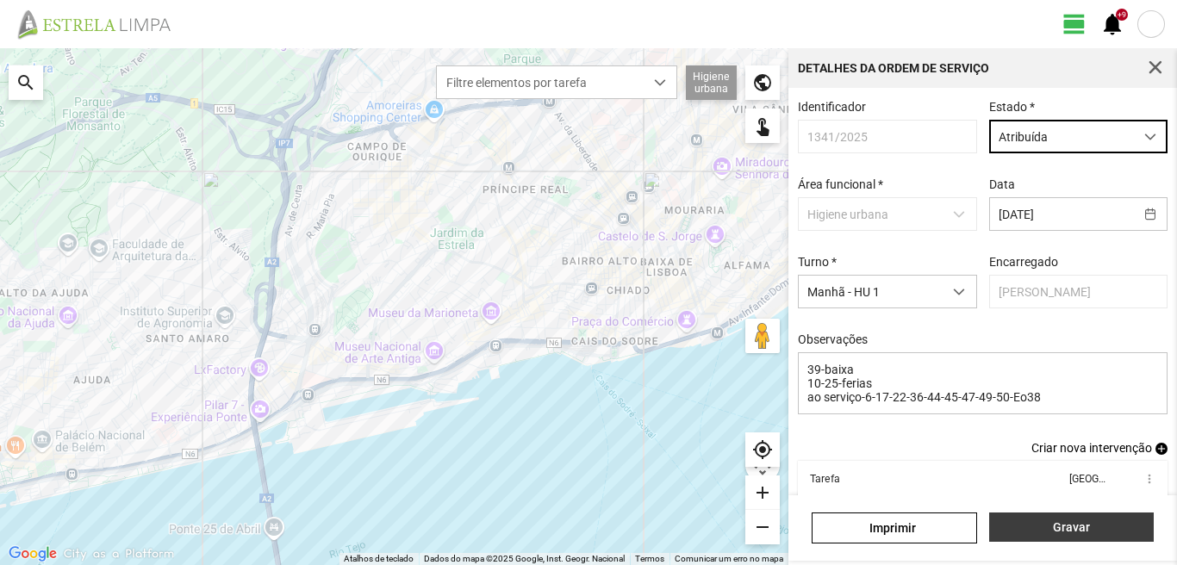
click at [1061, 527] on span "Gravar" at bounding box center [1070, 527] width 146 height 14
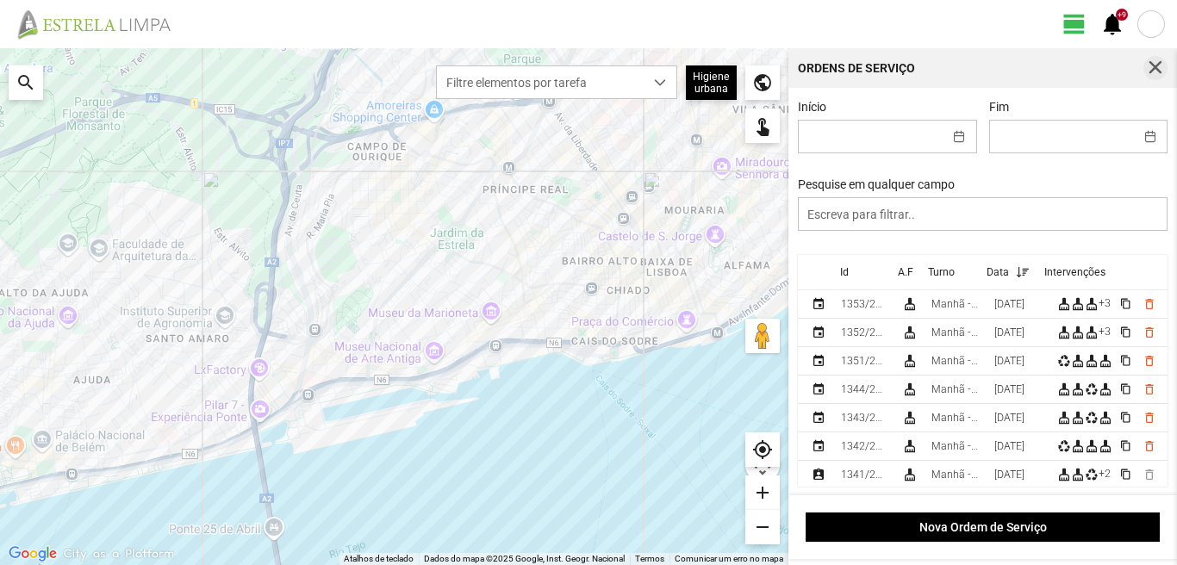
click at [1157, 65] on span "button" at bounding box center [1155, 68] width 16 height 16
